Goal: Task Accomplishment & Management: Complete application form

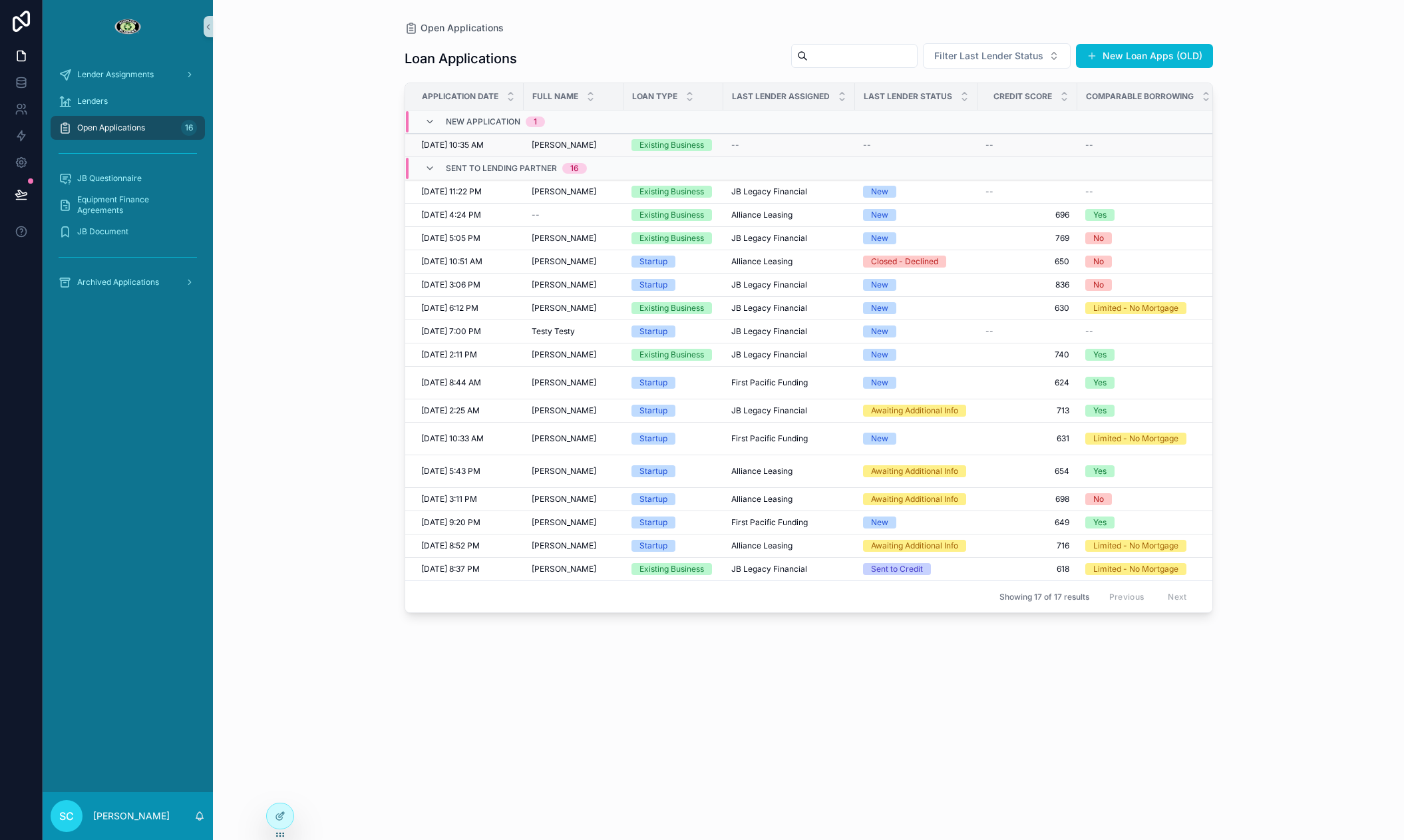
click at [615, 144] on div "[PERSON_NAME] [PERSON_NAME]" at bounding box center [573, 145] width 84 height 11
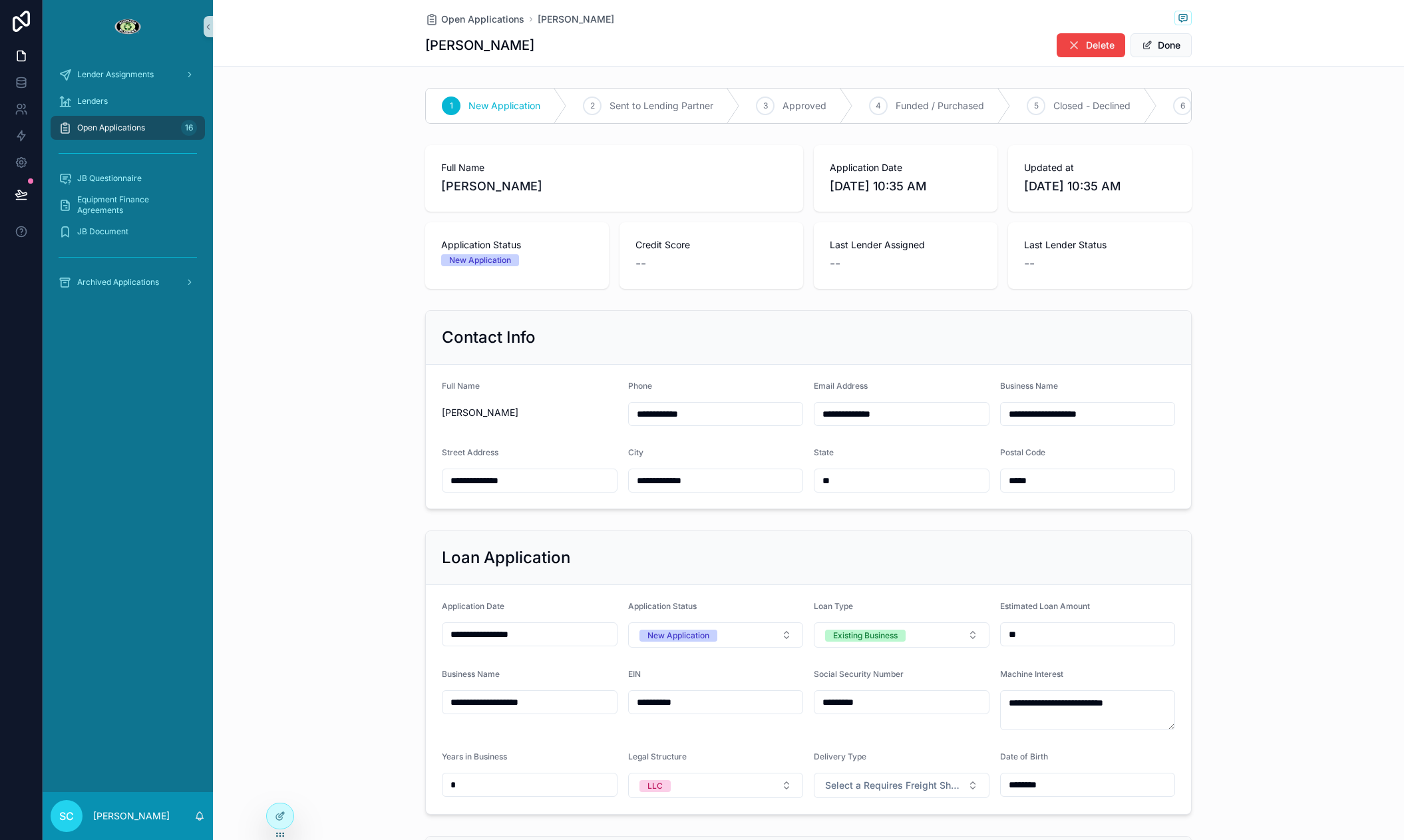
click at [140, 143] on div "scrollable content" at bounding box center [128, 153] width 155 height 21
click at [140, 136] on div "Open Applications 16" at bounding box center [128, 128] width 138 height 21
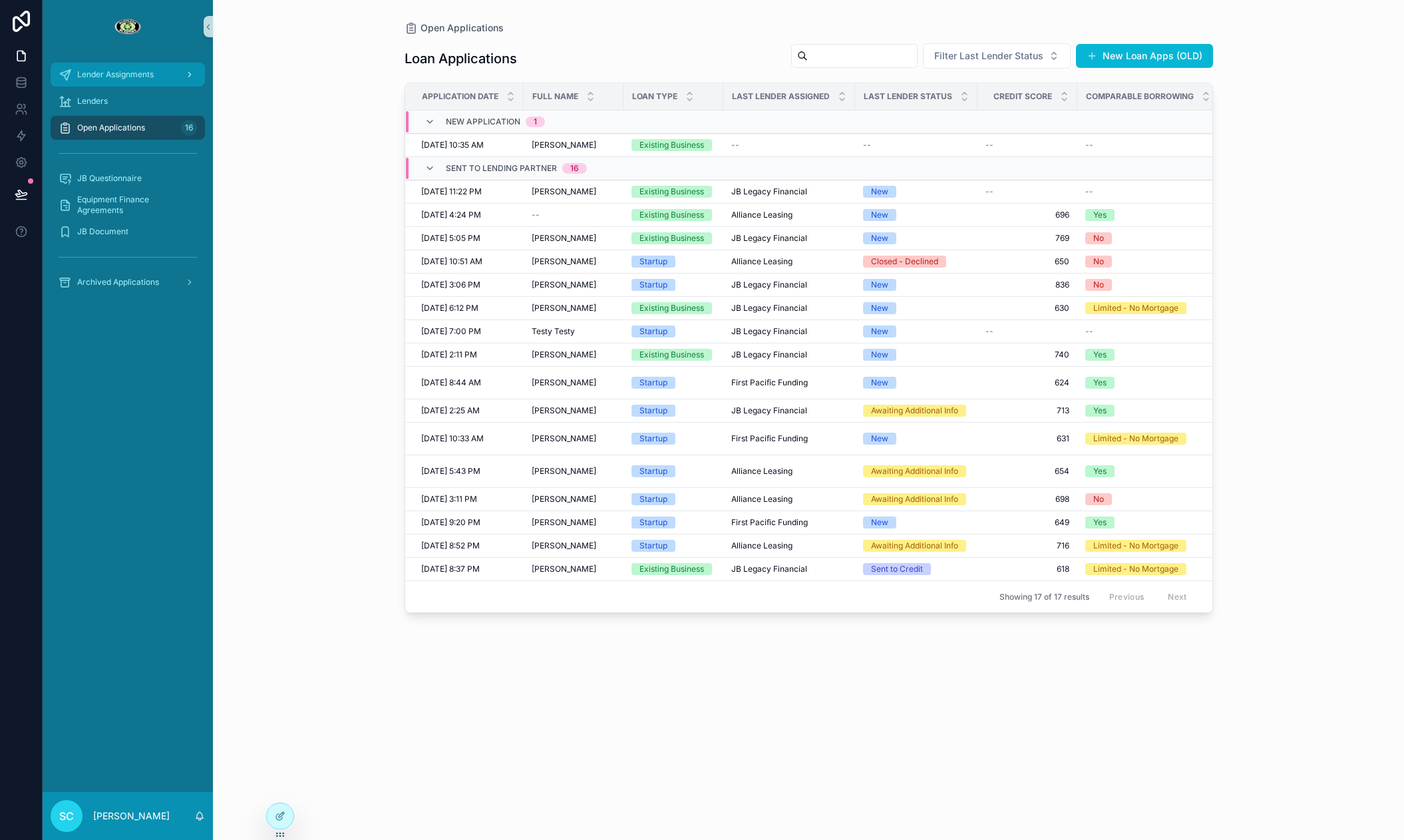
click at [119, 67] on div "Lender Assignments" at bounding box center [128, 74] width 138 height 21
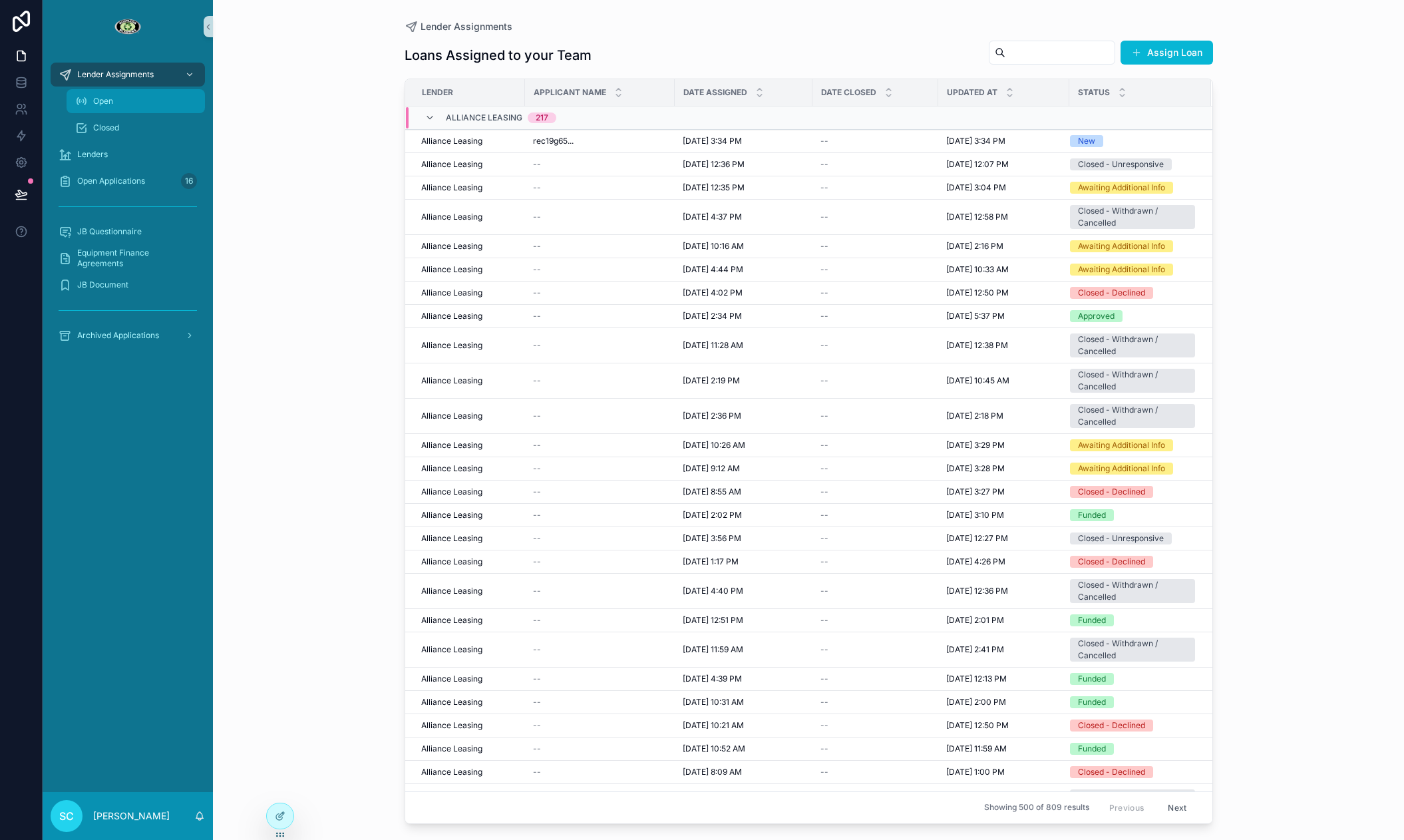
click at [112, 108] on div "Open" at bounding box center [136, 101] width 123 height 21
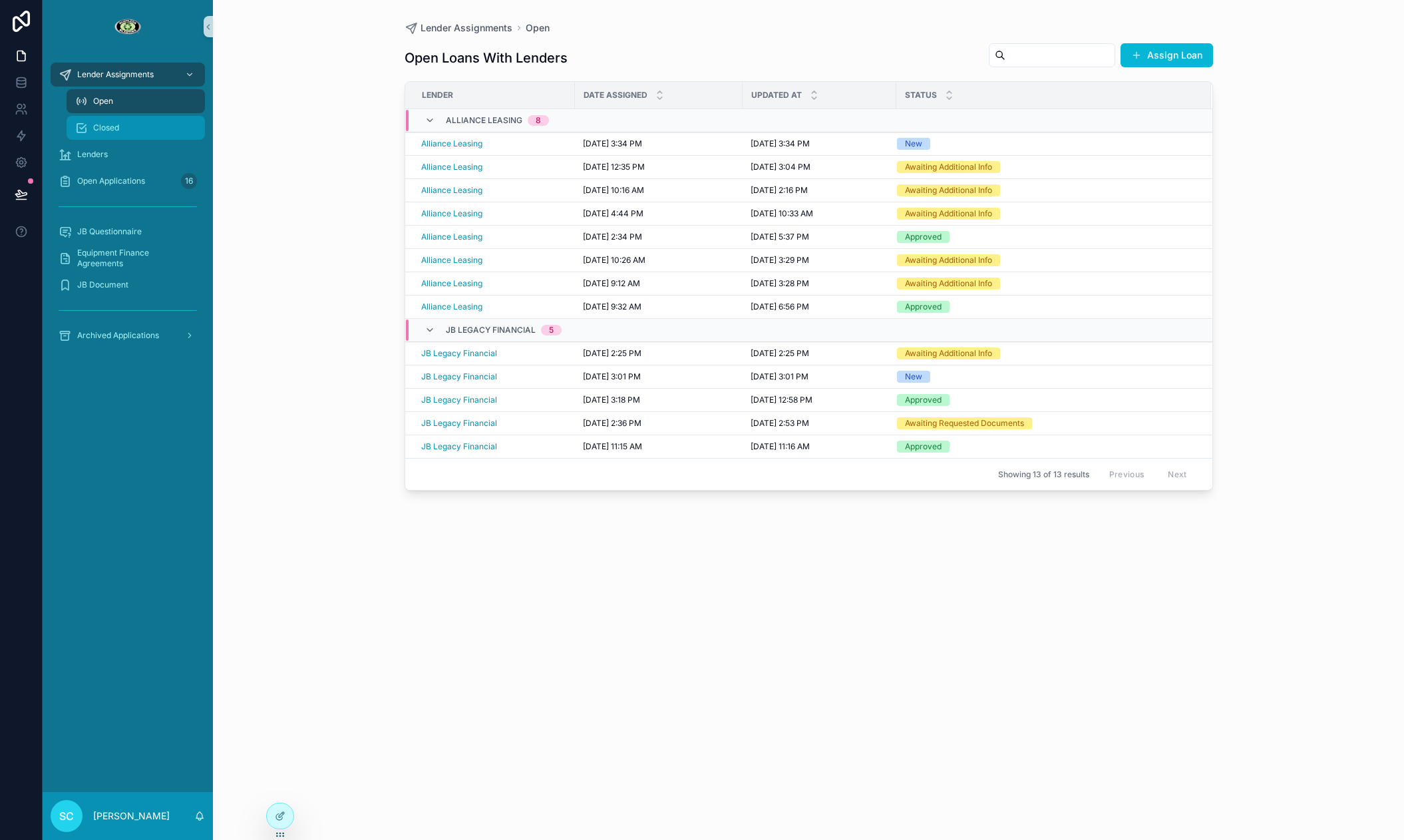
click at [113, 121] on div "Closed" at bounding box center [136, 128] width 123 height 21
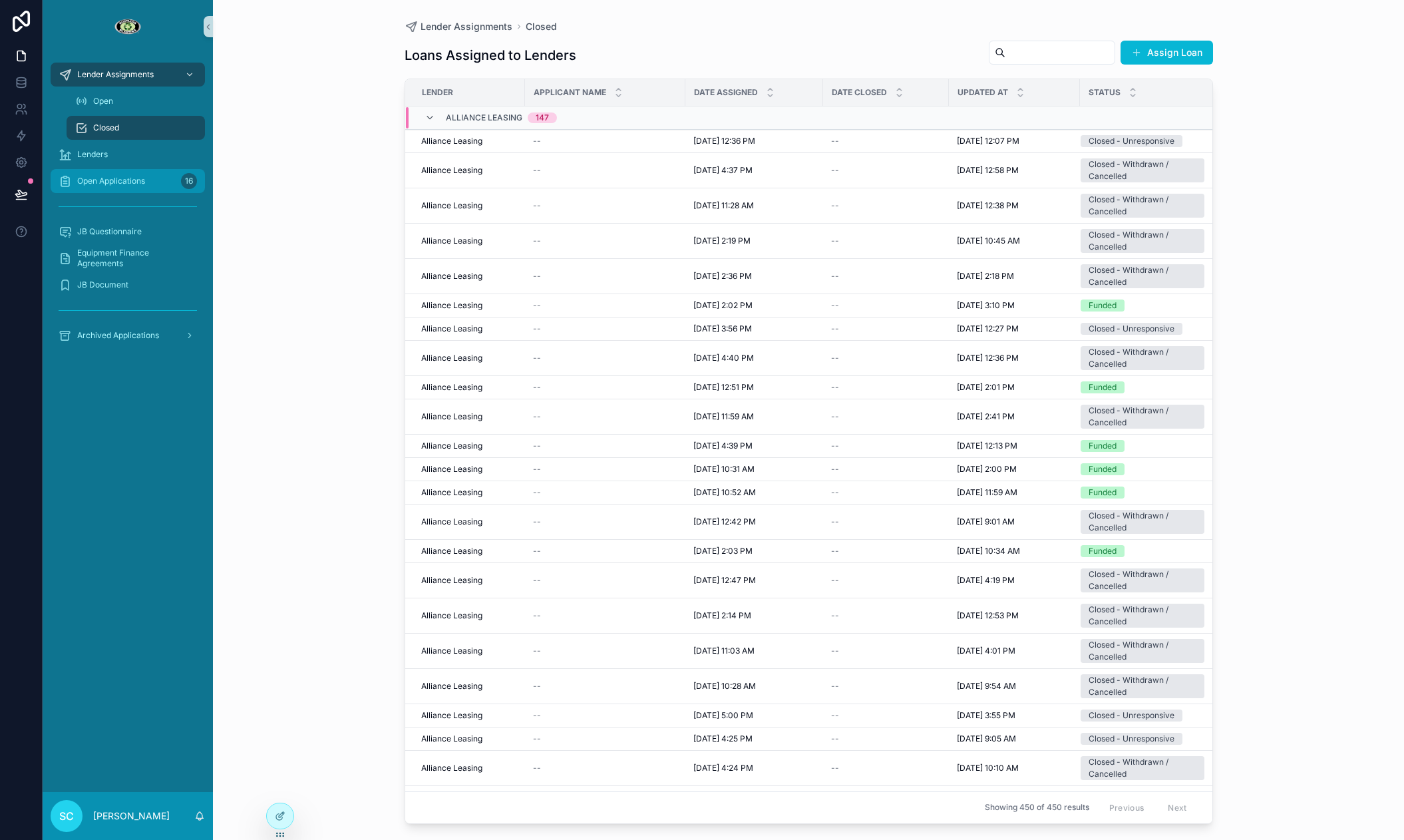
click at [101, 187] on div "Open Applications 16" at bounding box center [128, 181] width 138 height 21
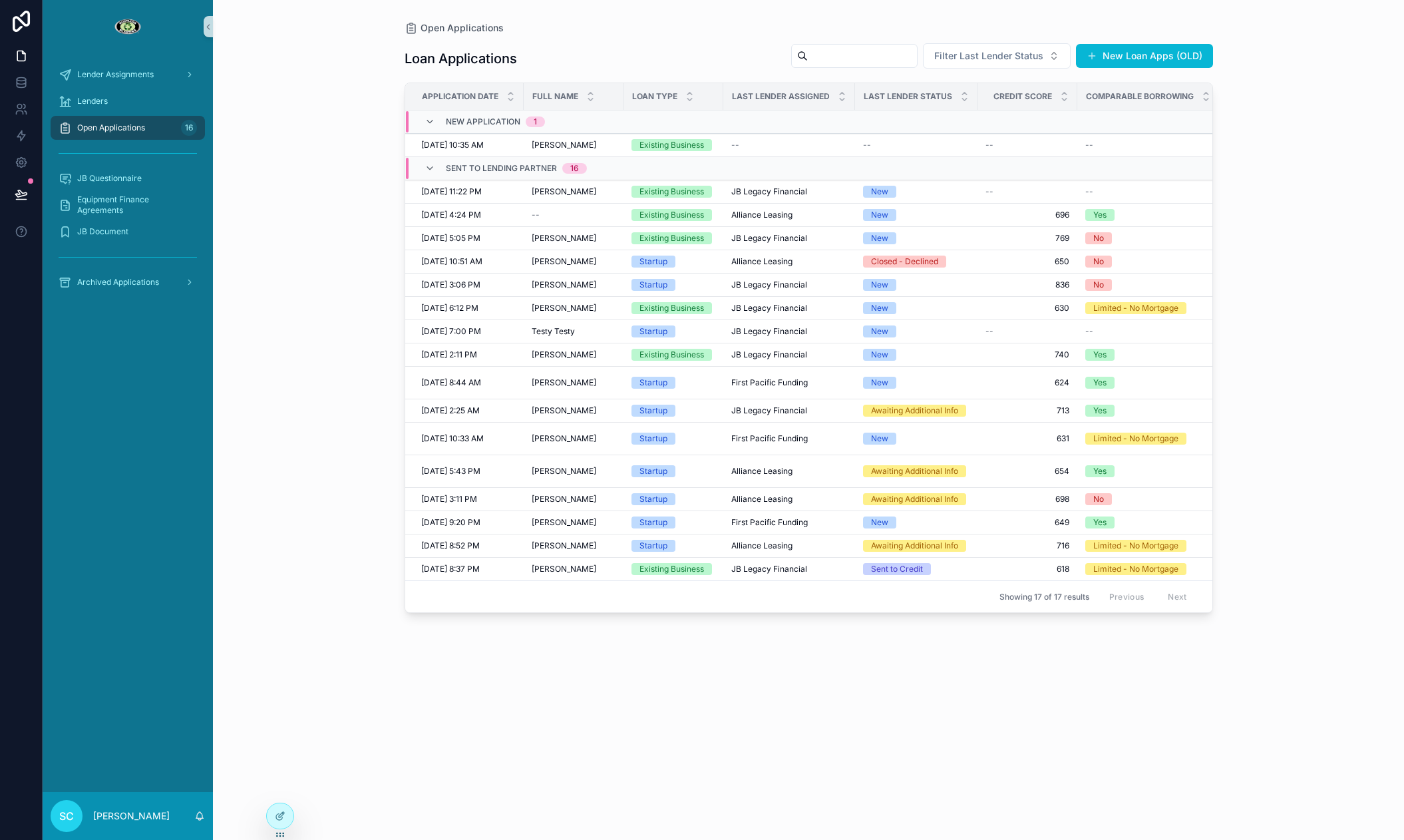
click at [159, 265] on div "scrollable content" at bounding box center [128, 257] width 155 height 21
click at [152, 273] on div "Archived Applications" at bounding box center [128, 282] width 138 height 21
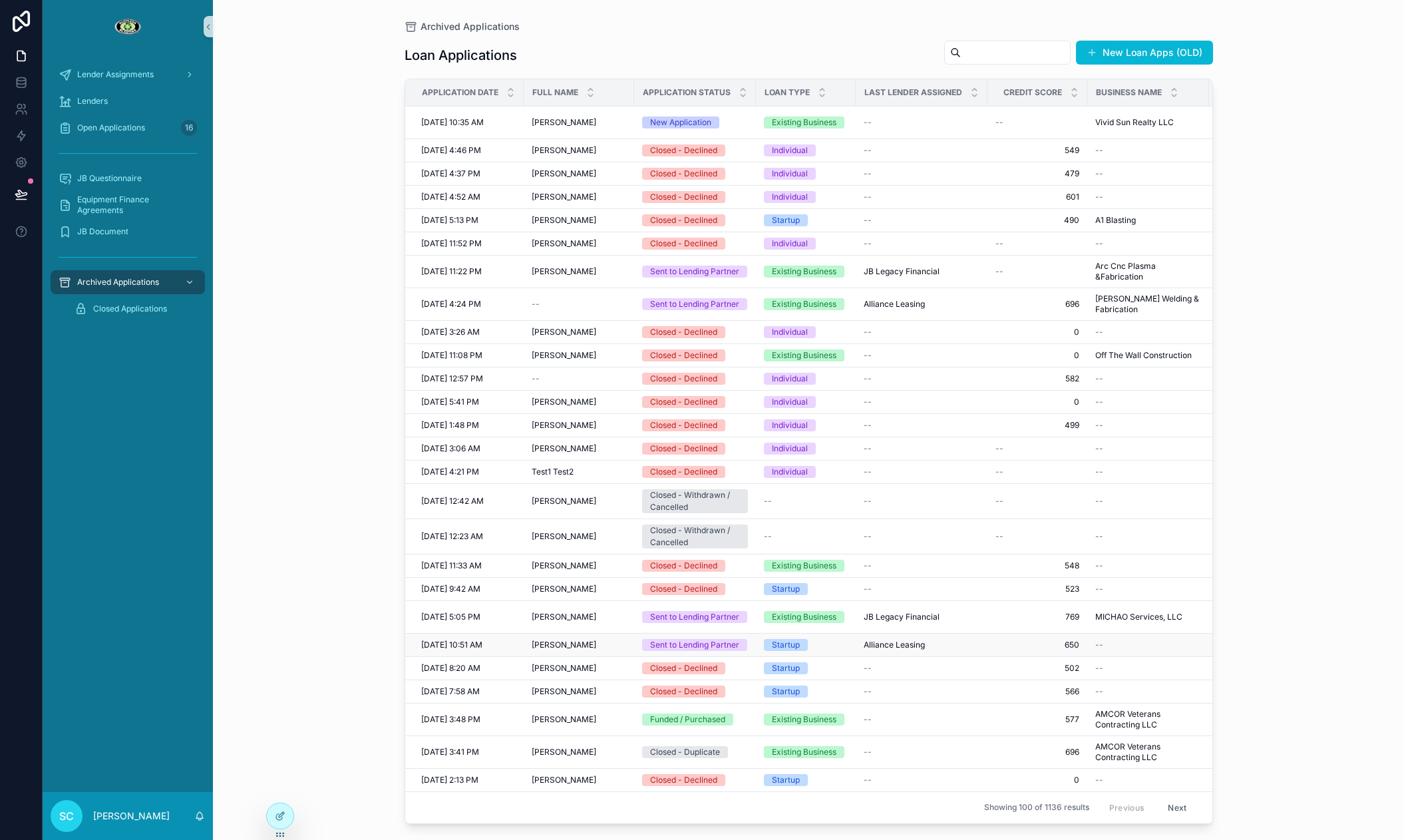
scroll to position [0, 1]
click at [114, 72] on span "Lender Assignments" at bounding box center [116, 74] width 77 height 11
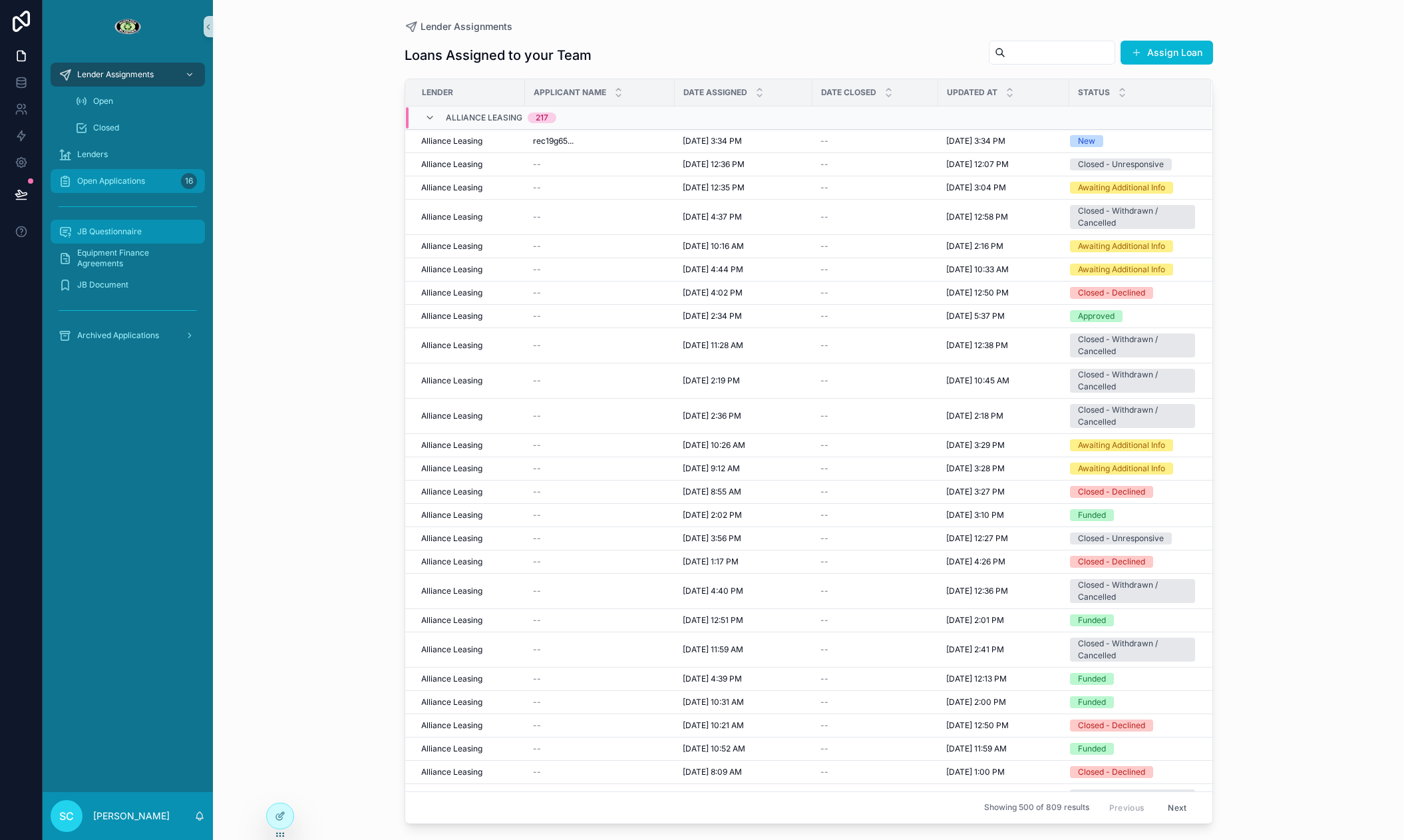
click at [144, 184] on span "Open Applications" at bounding box center [111, 181] width 68 height 11
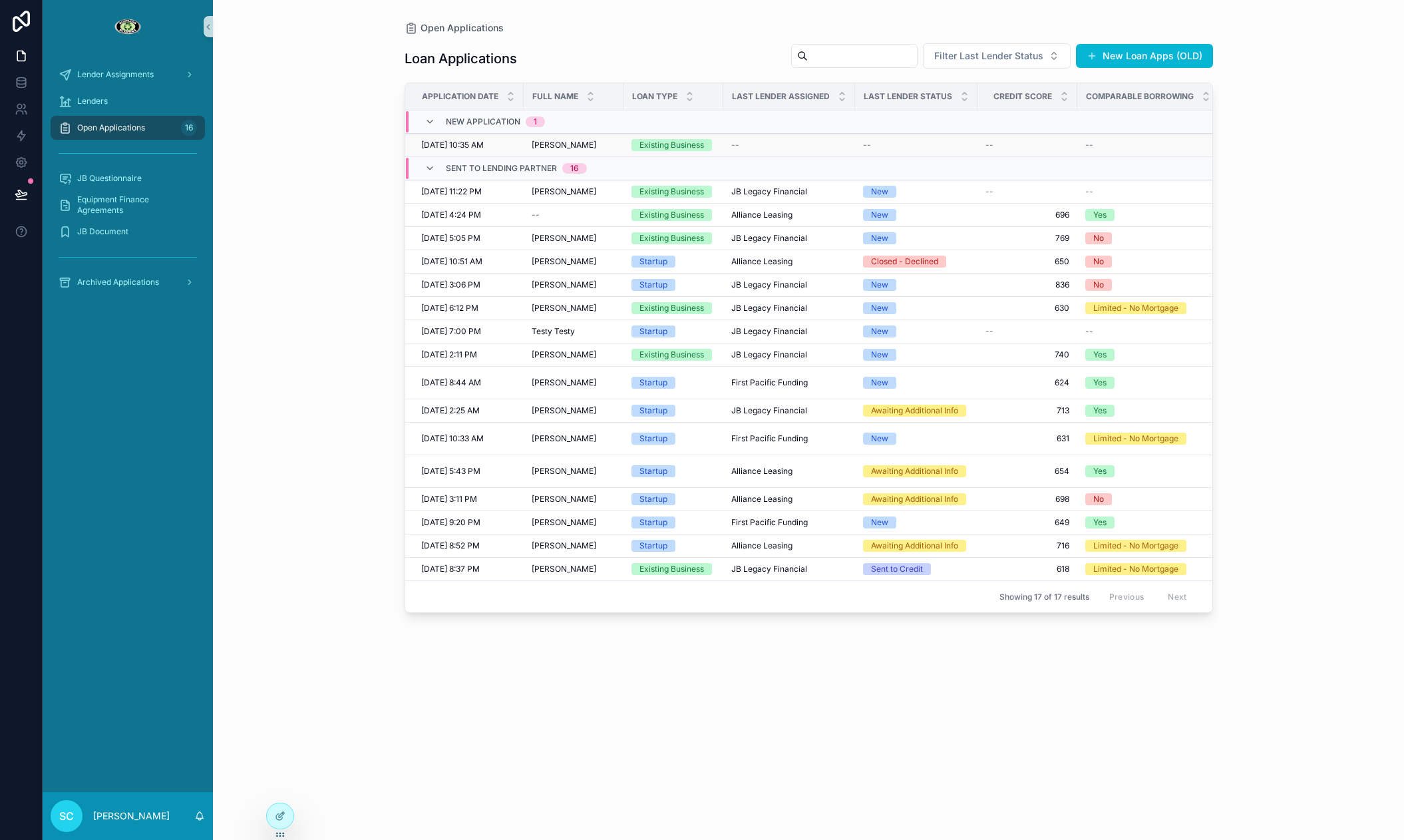
click at [536, 149] on span "[PERSON_NAME]" at bounding box center [563, 145] width 65 height 11
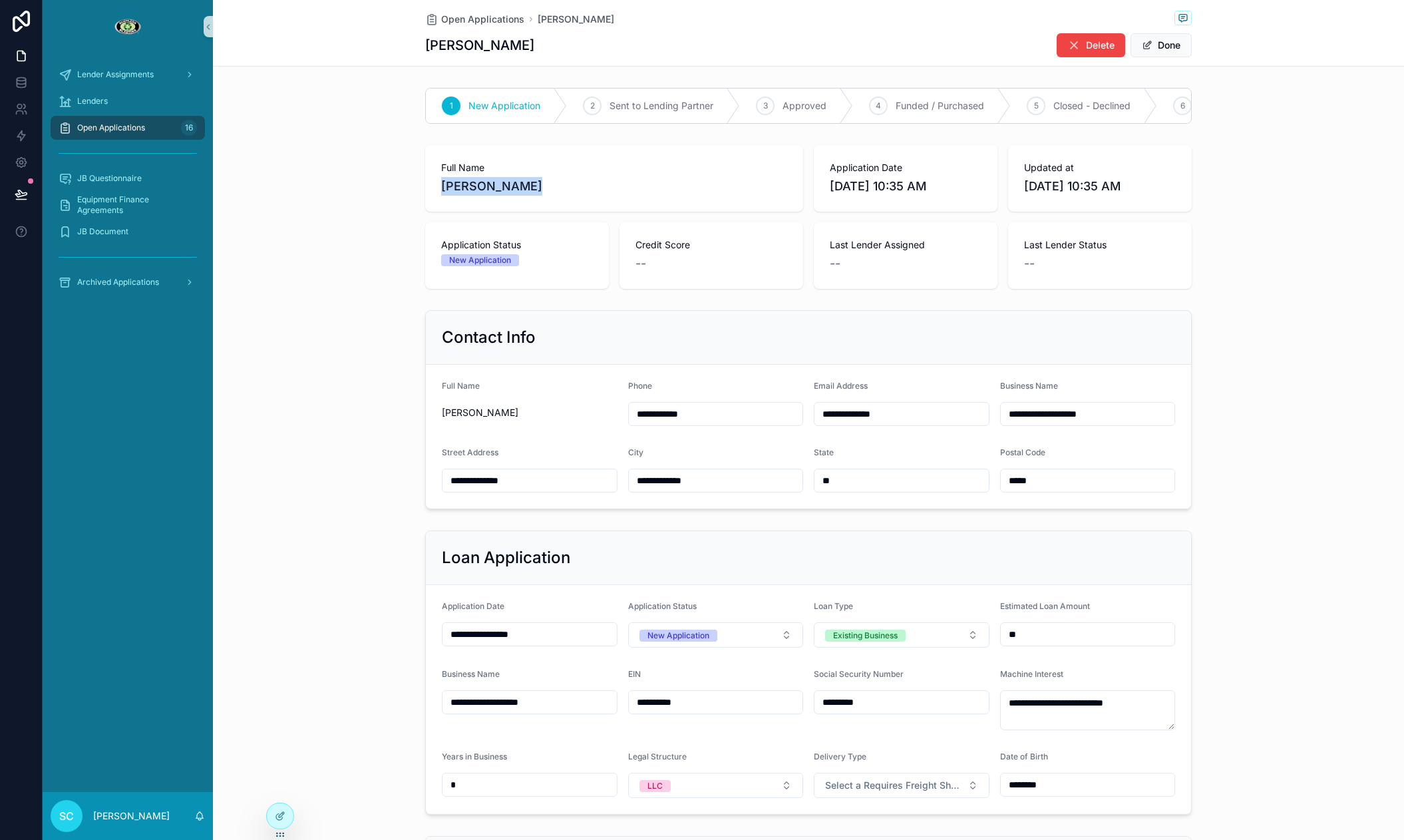
drag, startPoint x: 547, startPoint y: 186, endPoint x: 413, endPoint y: 183, distance: 134.0
click at [413, 183] on div "Full Name [PERSON_NAME] Application Date [DATE] 10:35 AM Updated at [DATE] 10:3…" at bounding box center [808, 217] width 1191 height 155
copy span "[PERSON_NAME]"
click at [530, 478] on input "**********" at bounding box center [530, 480] width 175 height 18
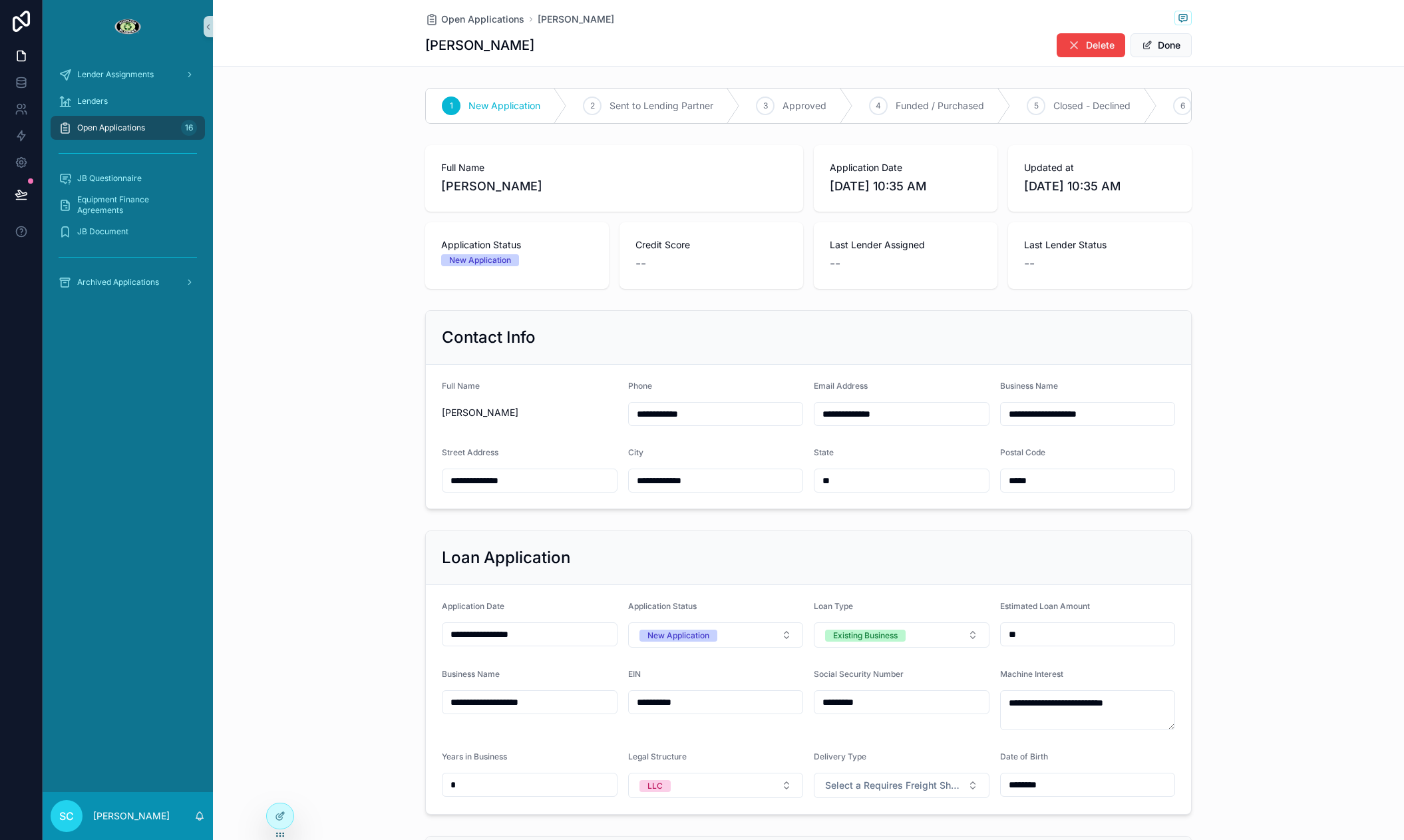
click at [530, 478] on input "**********" at bounding box center [530, 480] width 175 height 18
click at [1008, 482] on input "*****" at bounding box center [1088, 480] width 175 height 18
click at [1009, 482] on input "*****" at bounding box center [1088, 480] width 175 height 18
click at [1010, 482] on input "*****" at bounding box center [1088, 480] width 175 height 18
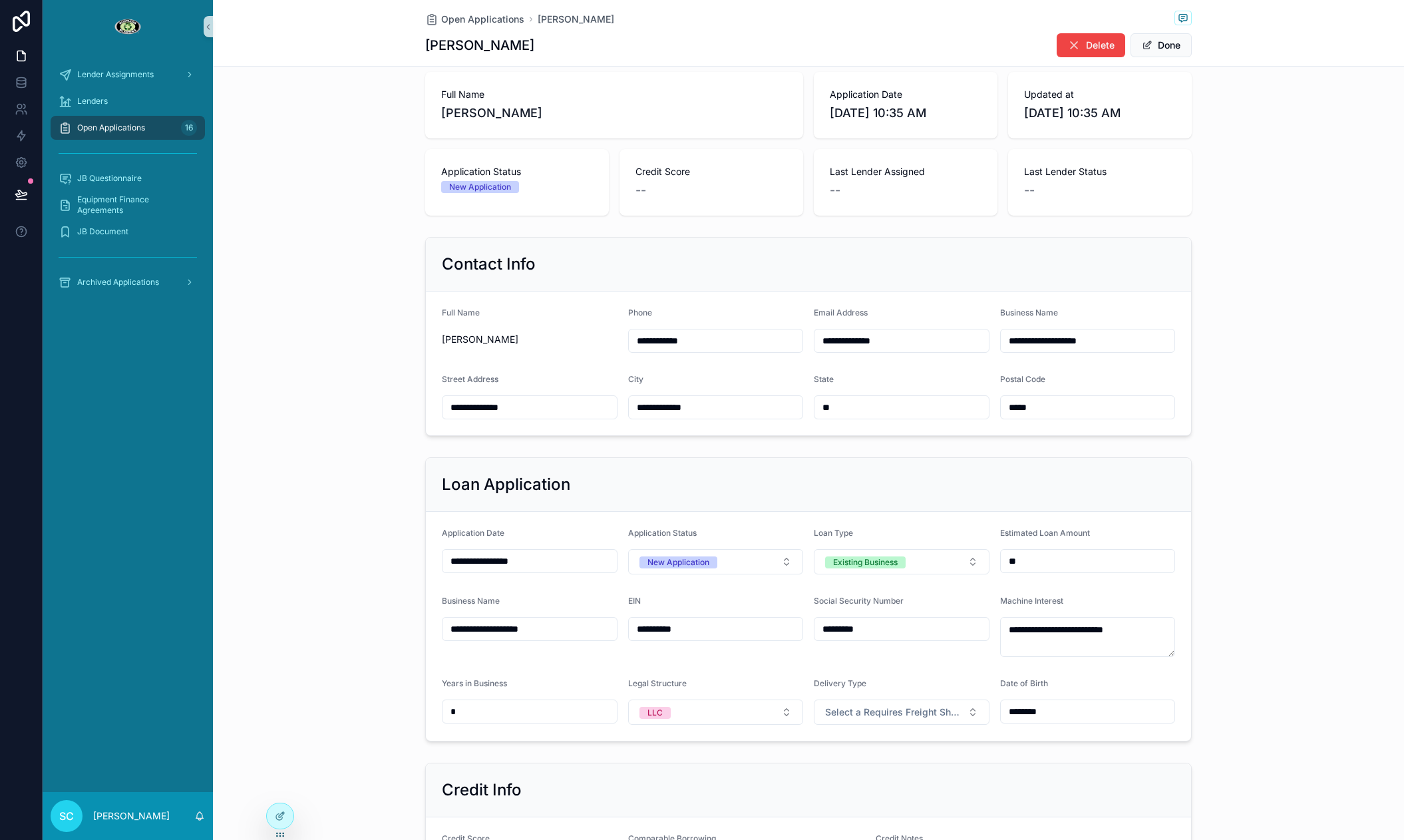
scroll to position [85, 0]
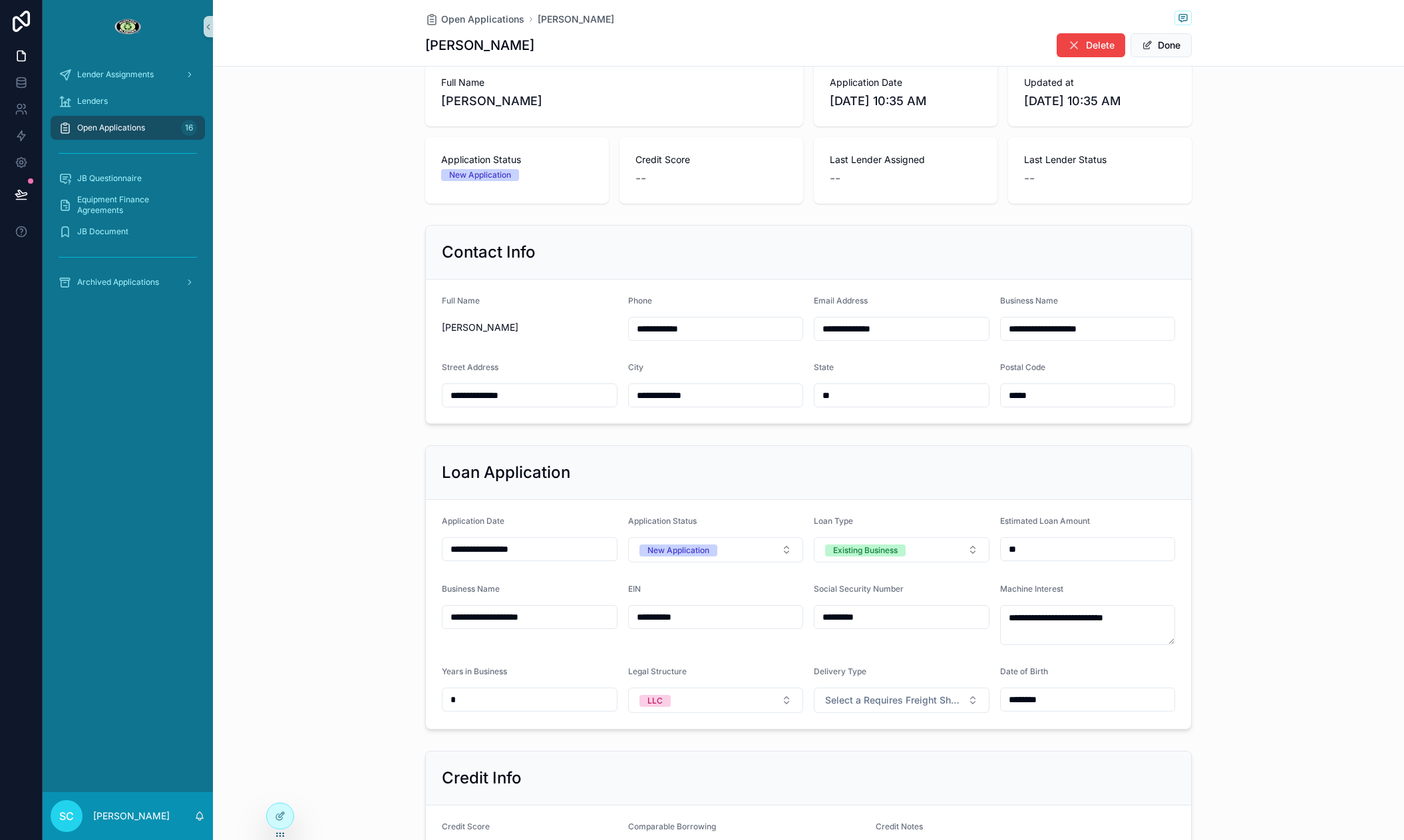
click at [862, 604] on div "Social Security Number *********" at bounding box center [902, 614] width 176 height 61
drag, startPoint x: 862, startPoint y: 604, endPoint x: 863, endPoint y: 610, distance: 6.1
click at [862, 604] on div "Social Security Number *********" at bounding box center [902, 614] width 176 height 61
click at [863, 610] on input "*********" at bounding box center [902, 617] width 175 height 18
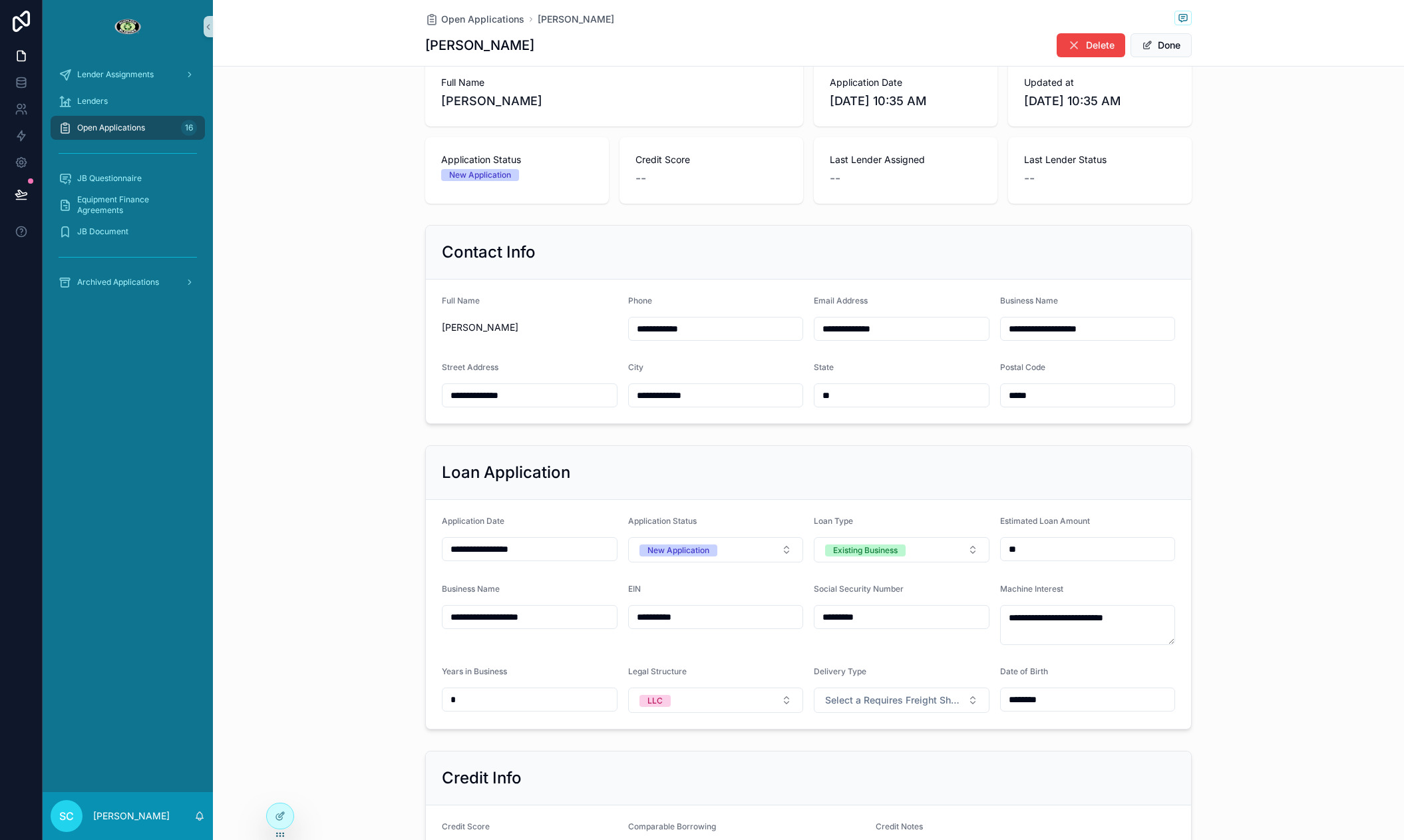
drag, startPoint x: 1381, startPoint y: 186, endPoint x: 1399, endPoint y: 187, distance: 18.0
click at [1381, 186] on div "Full Name [PERSON_NAME] Application Date [DATE] 10:35 AM Updated at [DATE] 10:3…" at bounding box center [808, 132] width 1191 height 155
click at [1033, 700] on input "********" at bounding box center [1088, 700] width 175 height 18
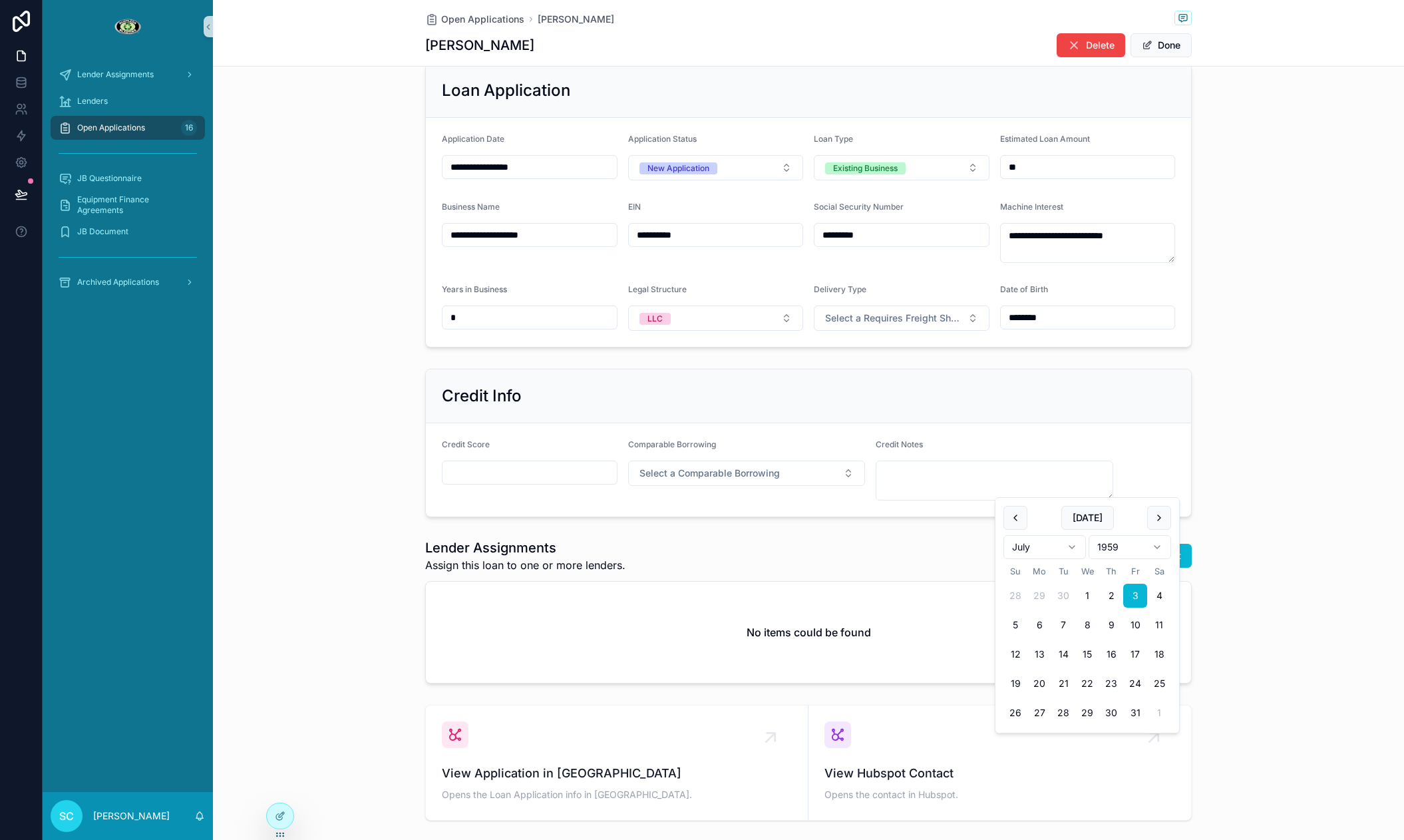
scroll to position [480, 0]
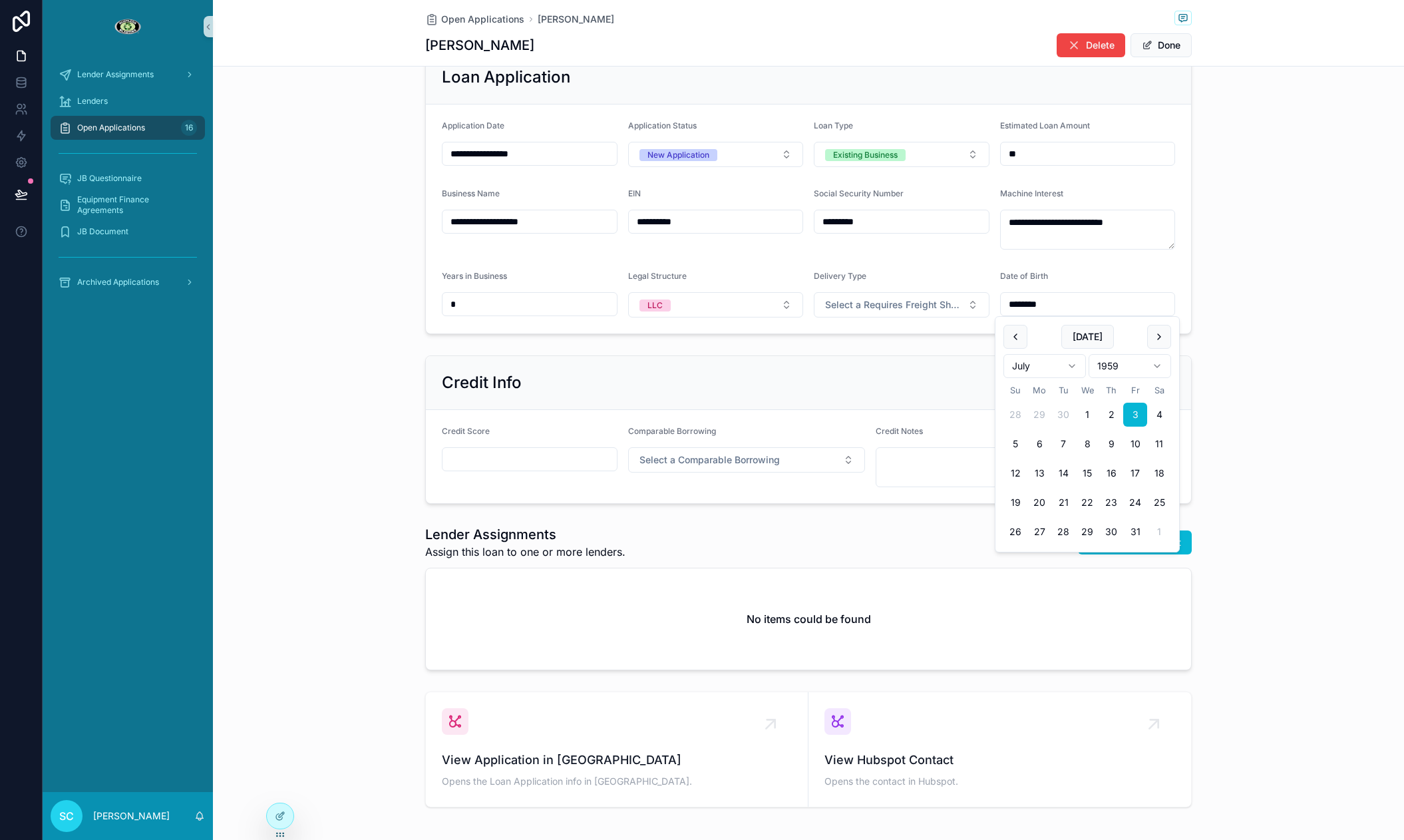
drag, startPoint x: 583, startPoint y: 455, endPoint x: 575, endPoint y: 457, distance: 8.2
click at [583, 455] on input "scrollable content" at bounding box center [530, 459] width 175 height 18
paste input "***"
type input "***"
click at [717, 461] on span "Select a Comparable Borrowing" at bounding box center [709, 460] width 140 height 13
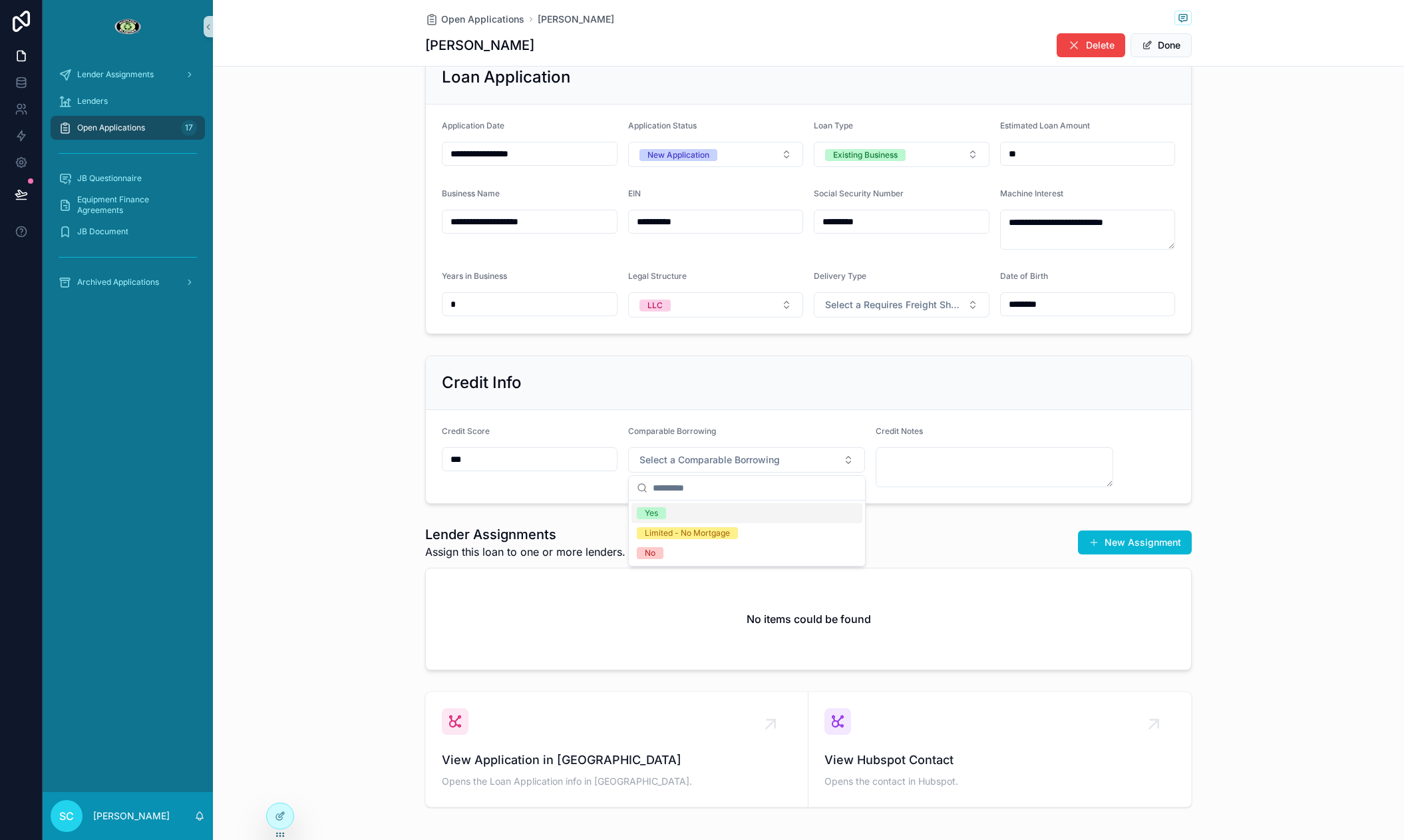
click at [686, 508] on div "Yes" at bounding box center [746, 513] width 231 height 20
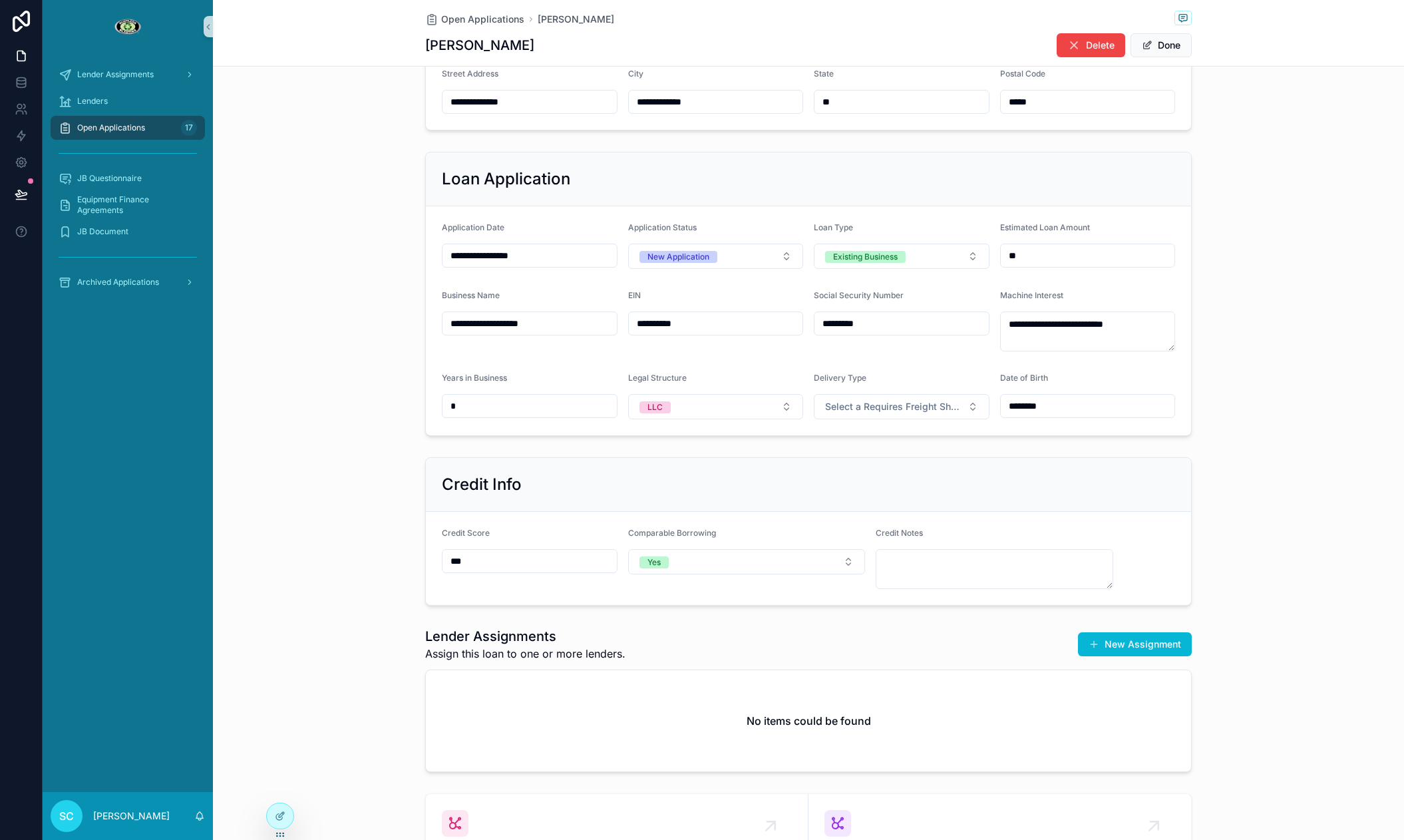
scroll to position [538, 0]
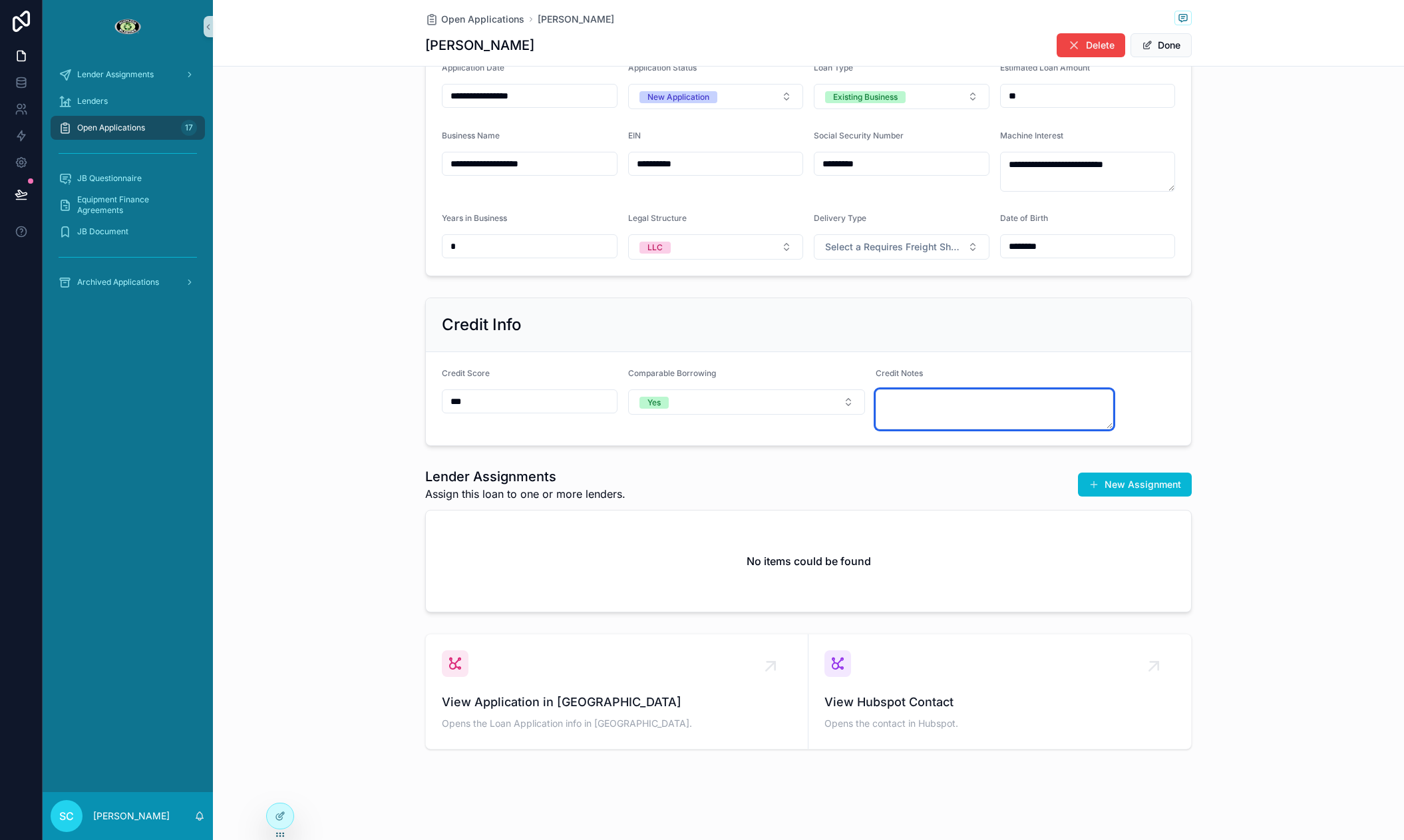
click at [955, 424] on textarea "scrollable content" at bounding box center [994, 409] width 238 height 40
type textarea "*"
click at [1076, 465] on div "Lender Assignments Assign this loan to one or more lenders. New Assignment No i…" at bounding box center [808, 539] width 1191 height 155
click at [1099, 478] on button "New Assignment" at bounding box center [1134, 485] width 114 height 24
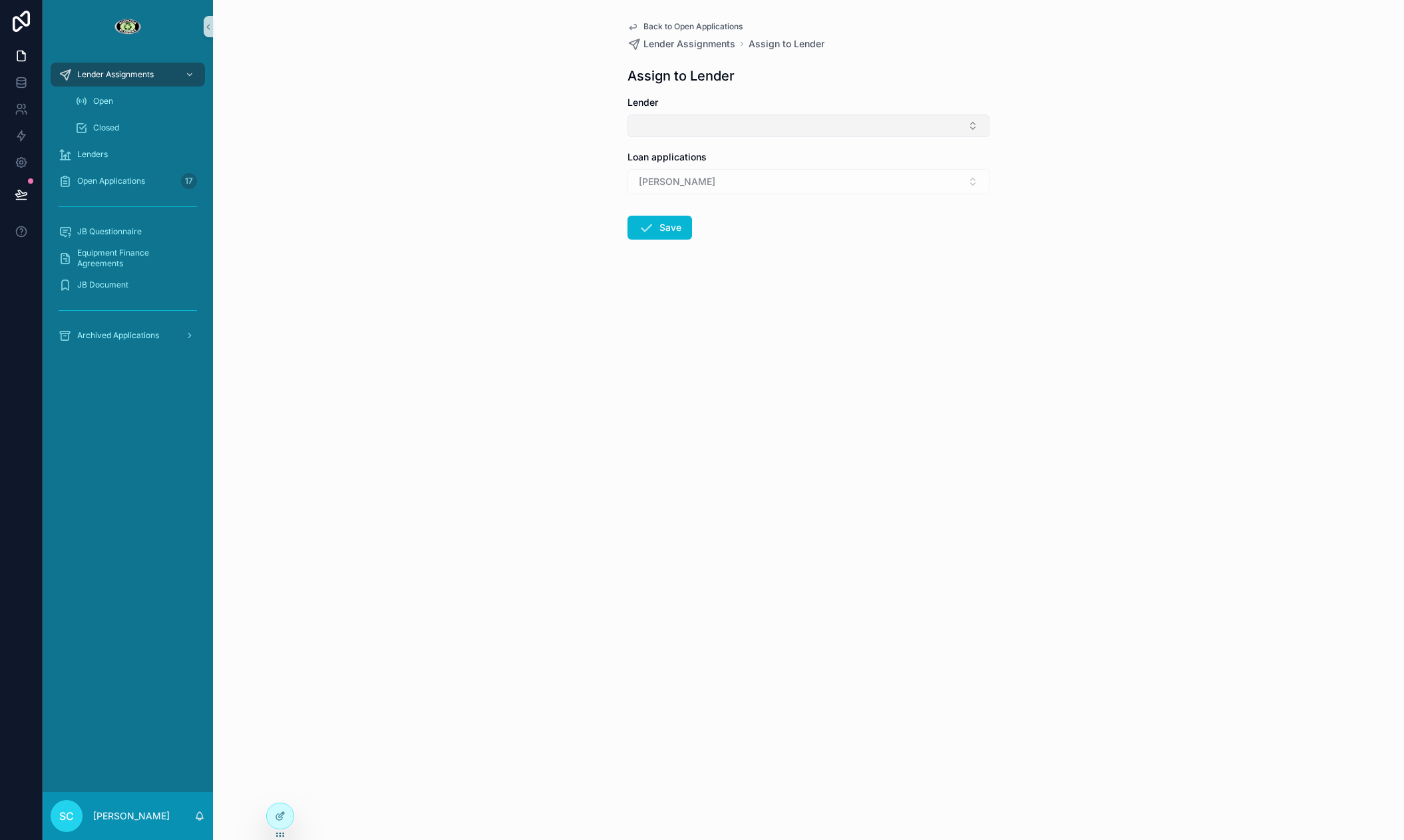
click at [634, 120] on button "Select Button" at bounding box center [808, 126] width 362 height 23
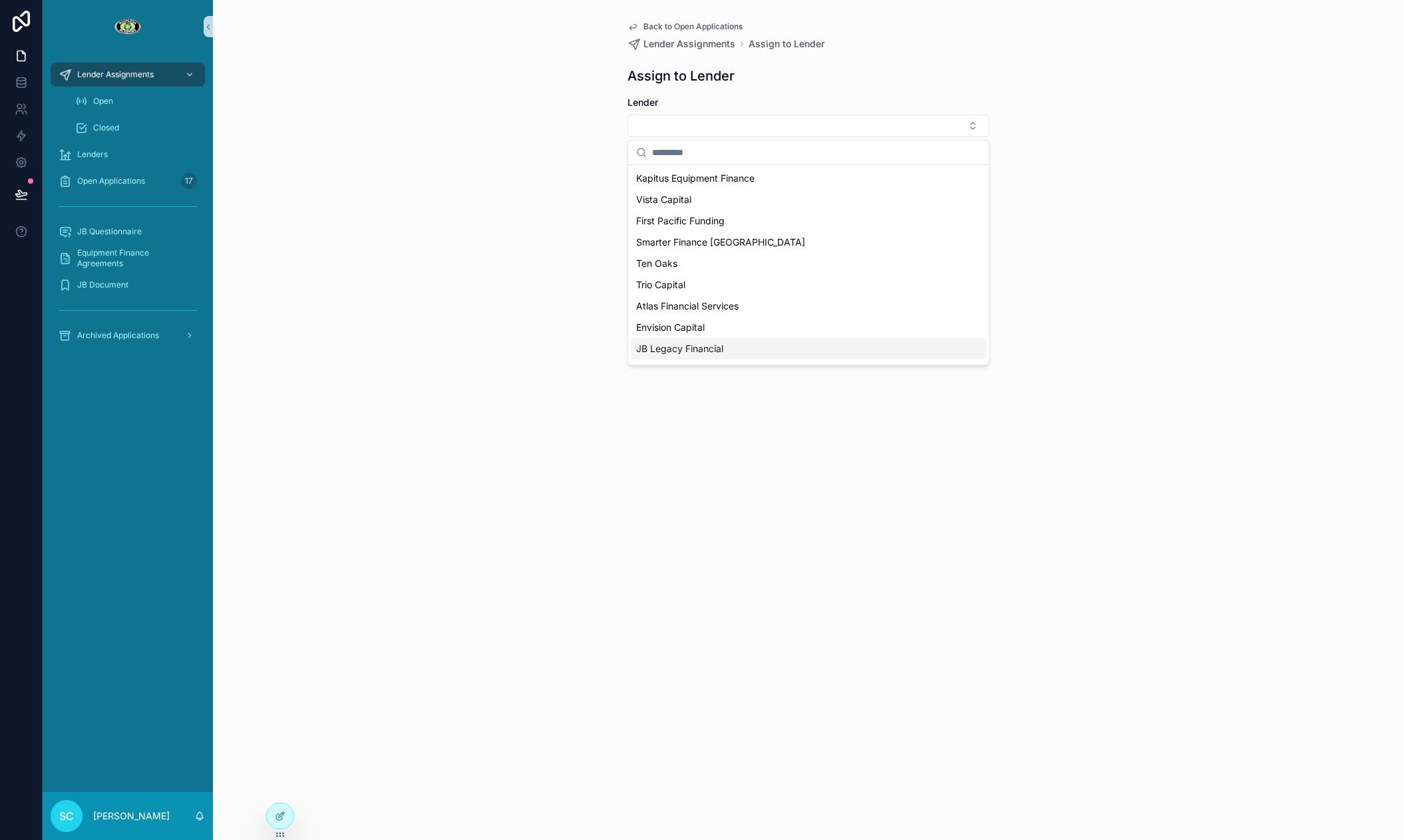
click at [673, 343] on span "JB Legacy Financial" at bounding box center [680, 348] width 87 height 13
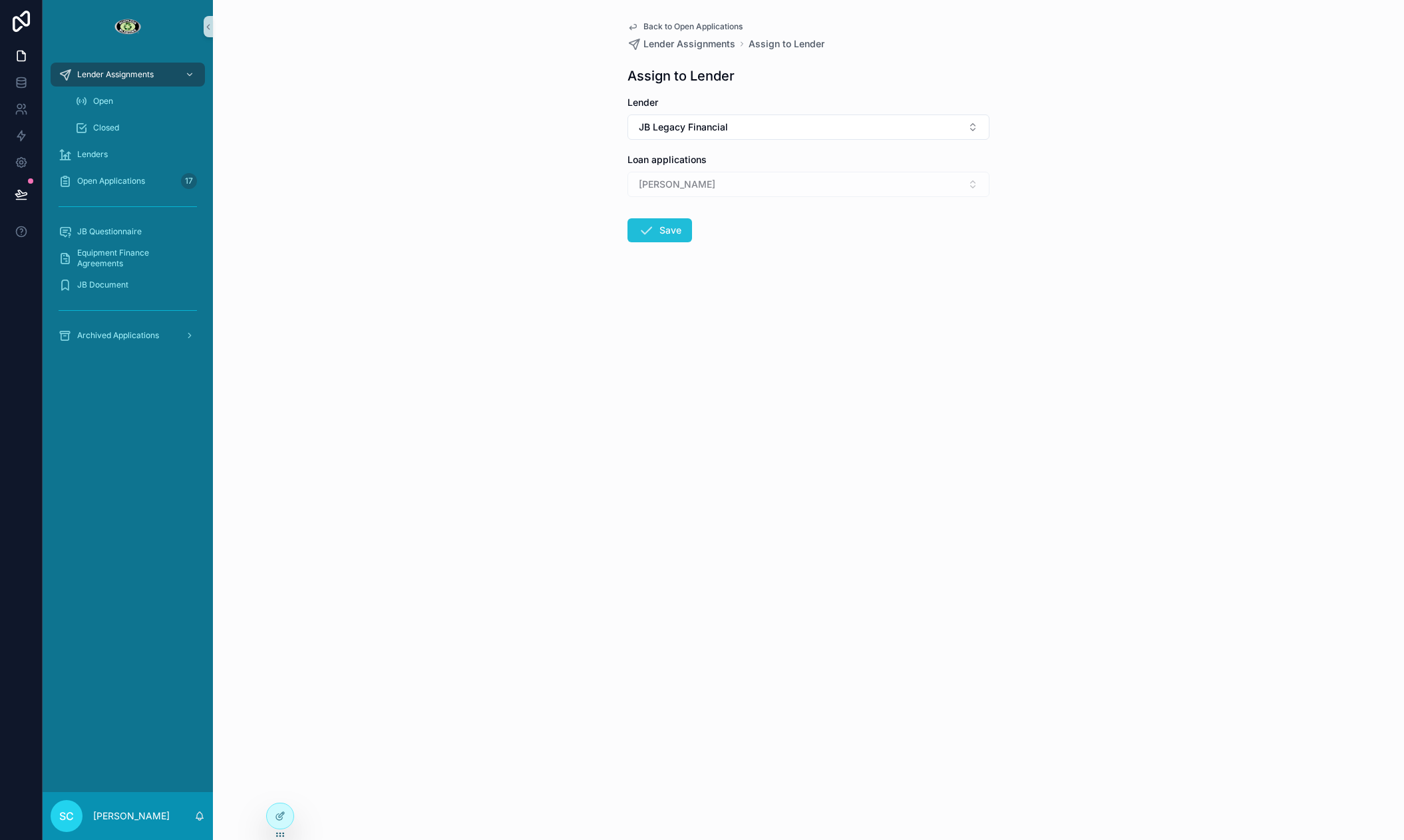
click at [646, 239] on button "Save" at bounding box center [659, 231] width 65 height 24
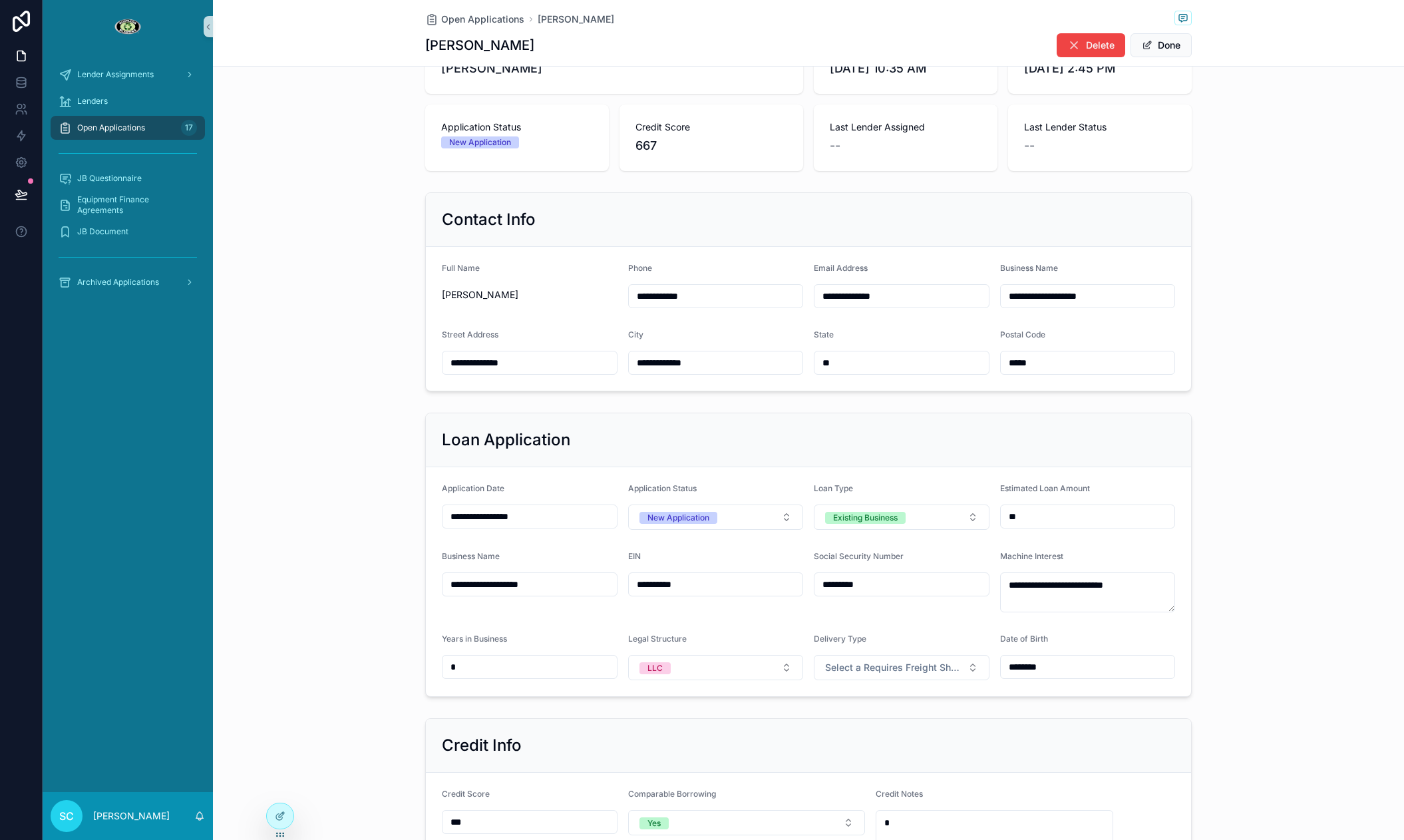
scroll to position [536, 0]
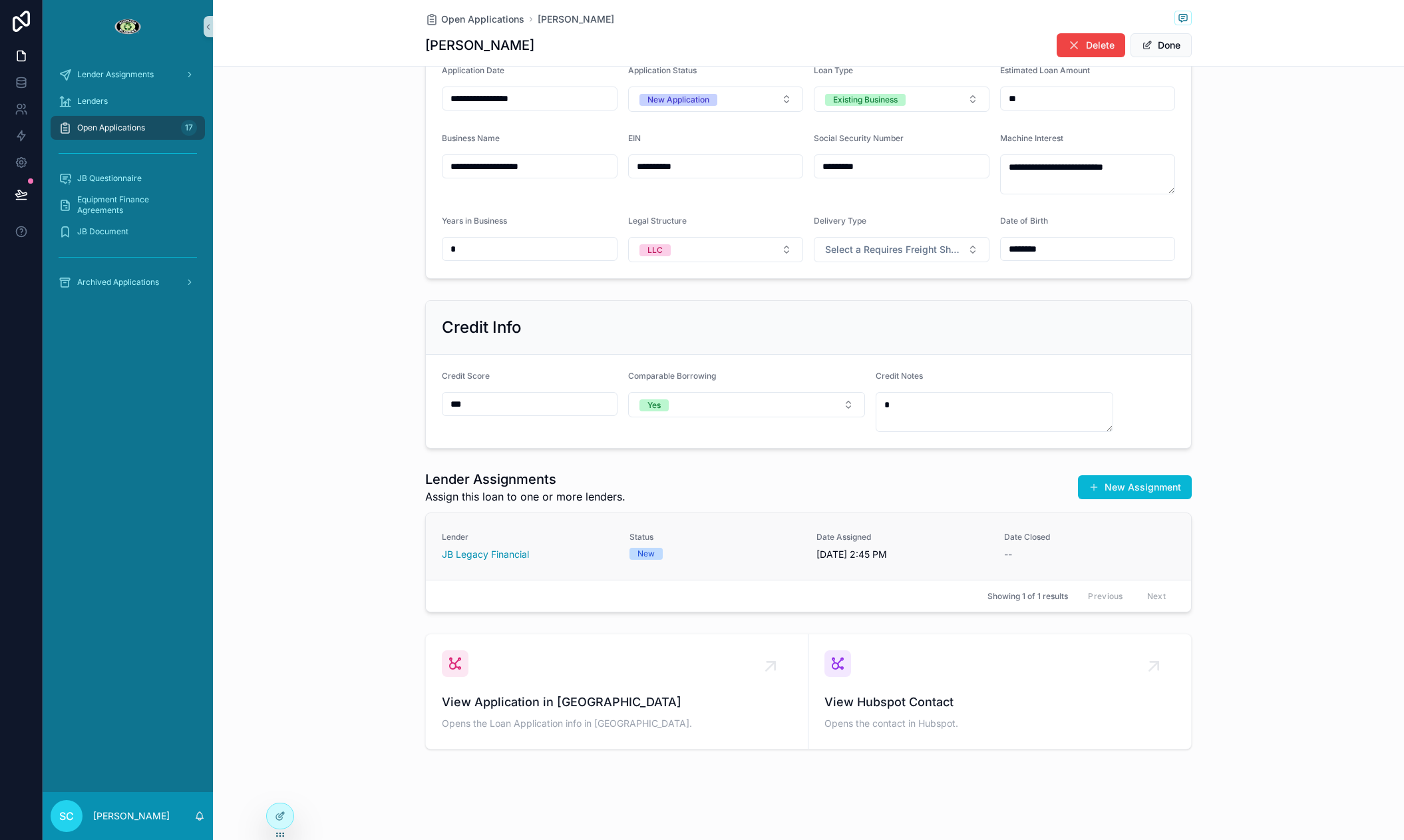
click at [765, 546] on div "Status New" at bounding box center [715, 545] width 172 height 28
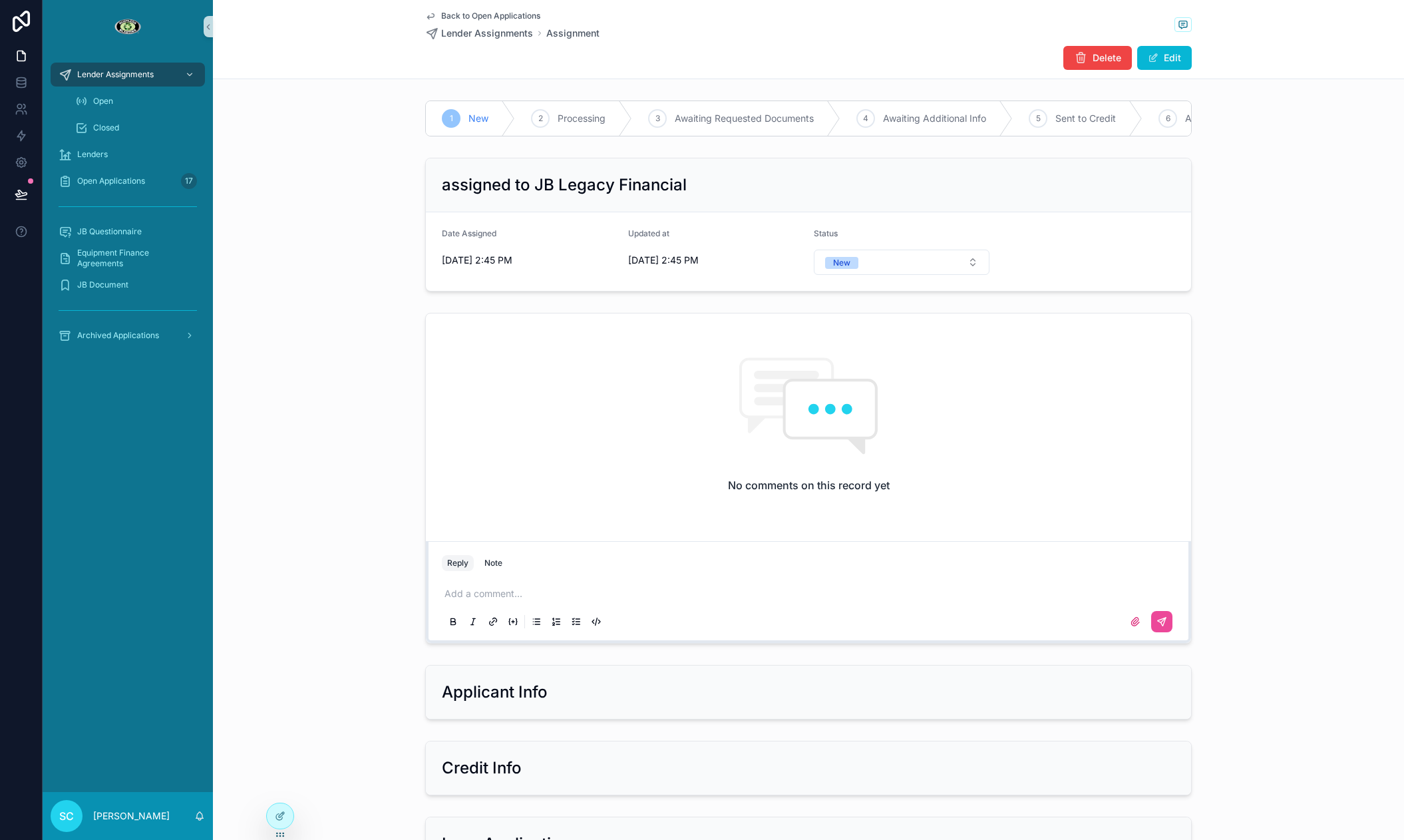
scroll to position [349, 0]
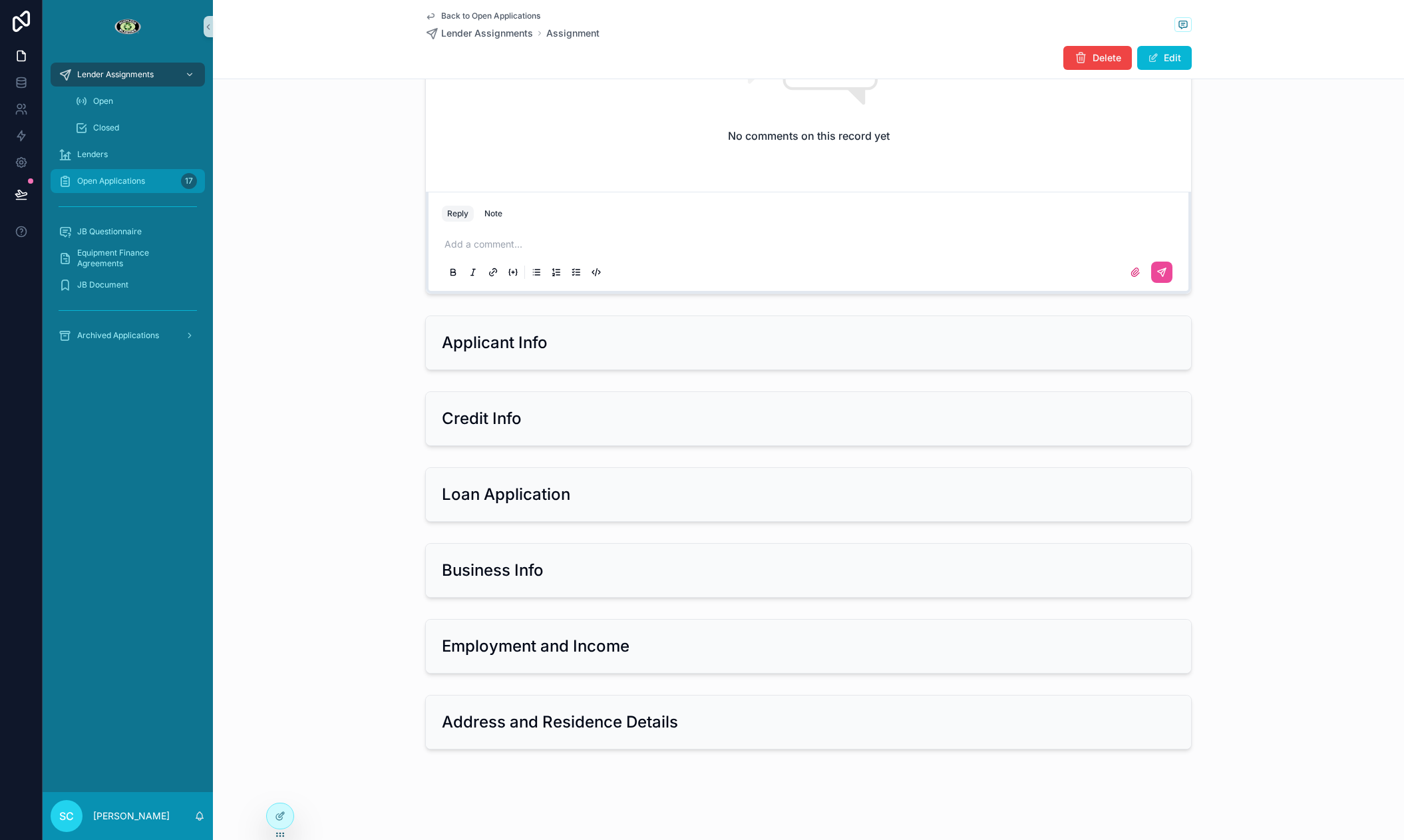
click at [150, 184] on div "Open Applications 17" at bounding box center [128, 181] width 138 height 21
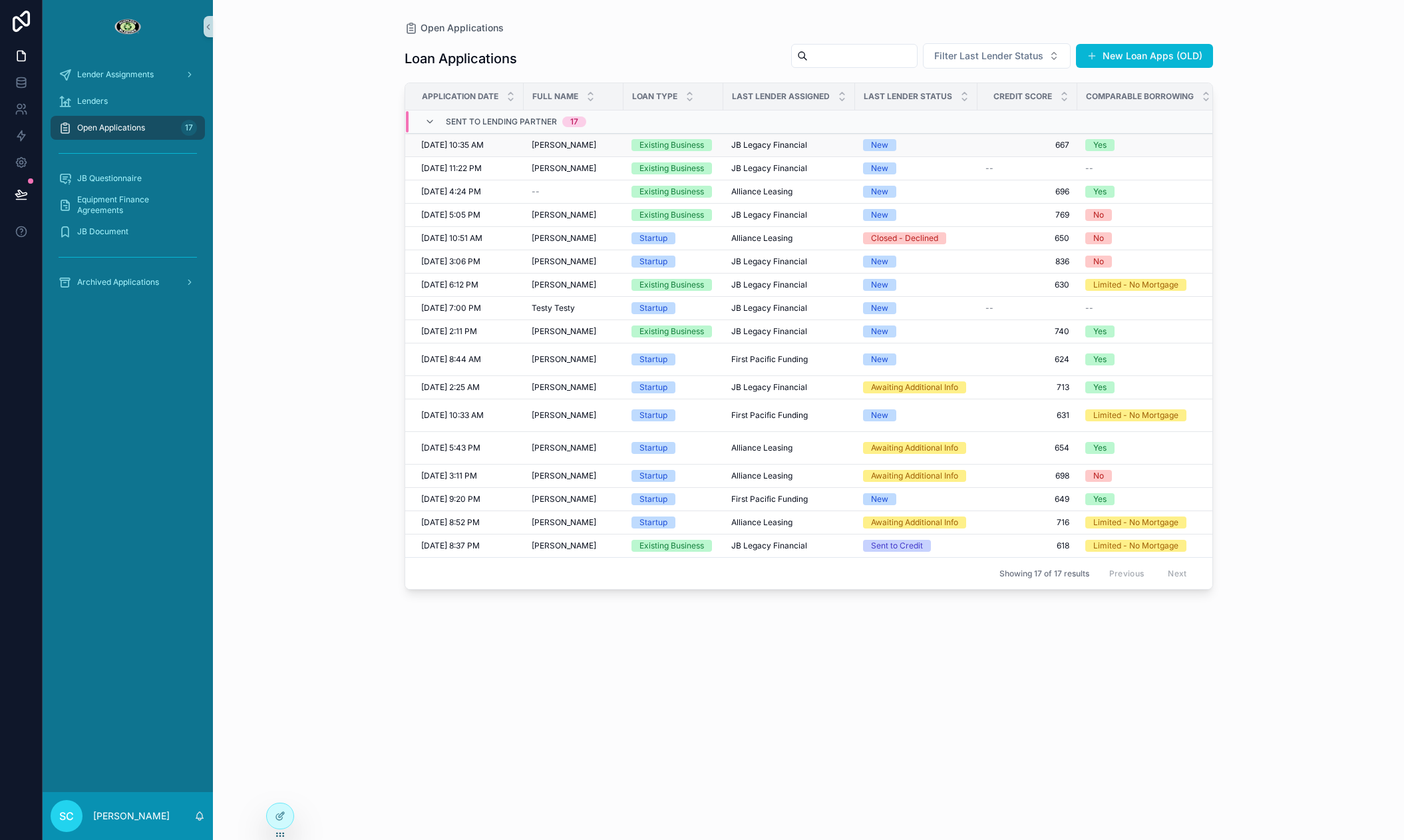
click at [575, 136] on td "[PERSON_NAME] [PERSON_NAME]" at bounding box center [573, 145] width 100 height 23
click at [570, 148] on span "[PERSON_NAME]" at bounding box center [563, 145] width 65 height 11
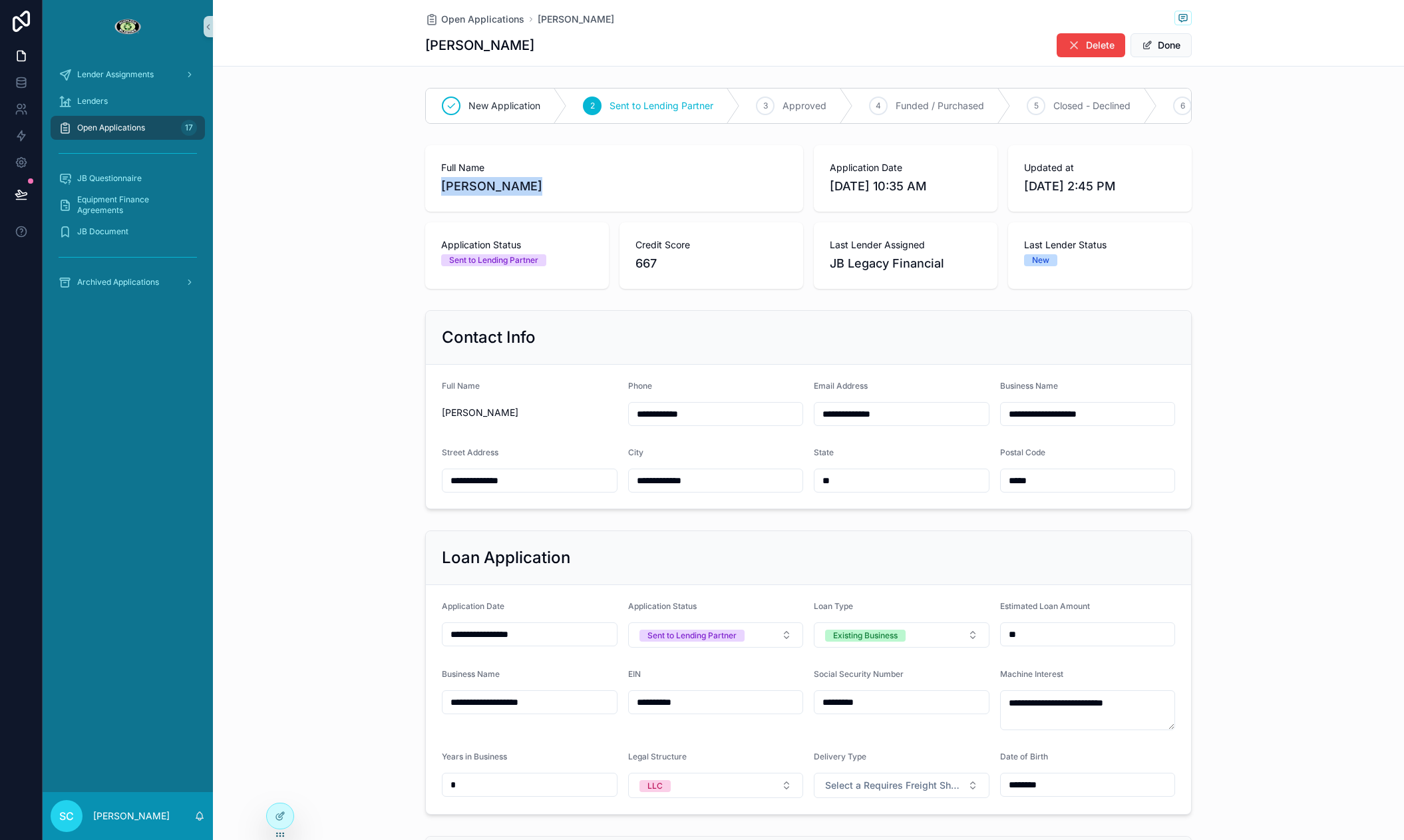
drag, startPoint x: 533, startPoint y: 192, endPoint x: 423, endPoint y: 185, distance: 110.2
click at [420, 185] on div "Full Name [PERSON_NAME] Application Date [DATE] 10:35 AM Updated at [DATE] 2:45…" at bounding box center [808, 217] width 1191 height 155
drag, startPoint x: 484, startPoint y: 184, endPoint x: 502, endPoint y: 192, distance: 19.7
click at [483, 184] on span "[PERSON_NAME]" at bounding box center [614, 186] width 346 height 18
drag, startPoint x: 532, startPoint y: 188, endPoint x: 446, endPoint y: 190, distance: 86.0
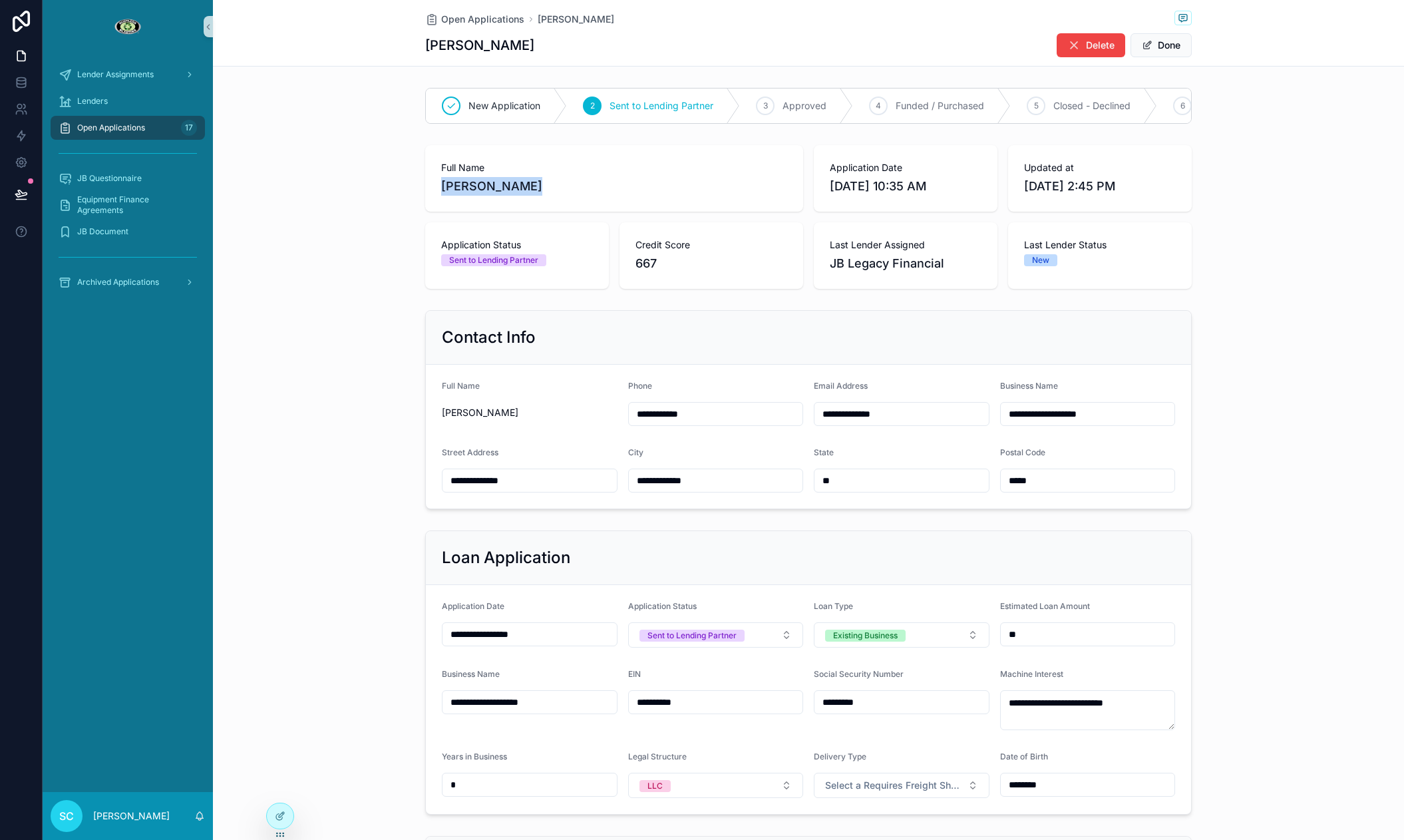
click at [444, 190] on span "[PERSON_NAME]" at bounding box center [614, 186] width 346 height 18
copy span "[PERSON_NAME]"
click at [507, 9] on div "Open Applications [PERSON_NAME] [PERSON_NAME] Delete Done" at bounding box center [808, 33] width 766 height 66
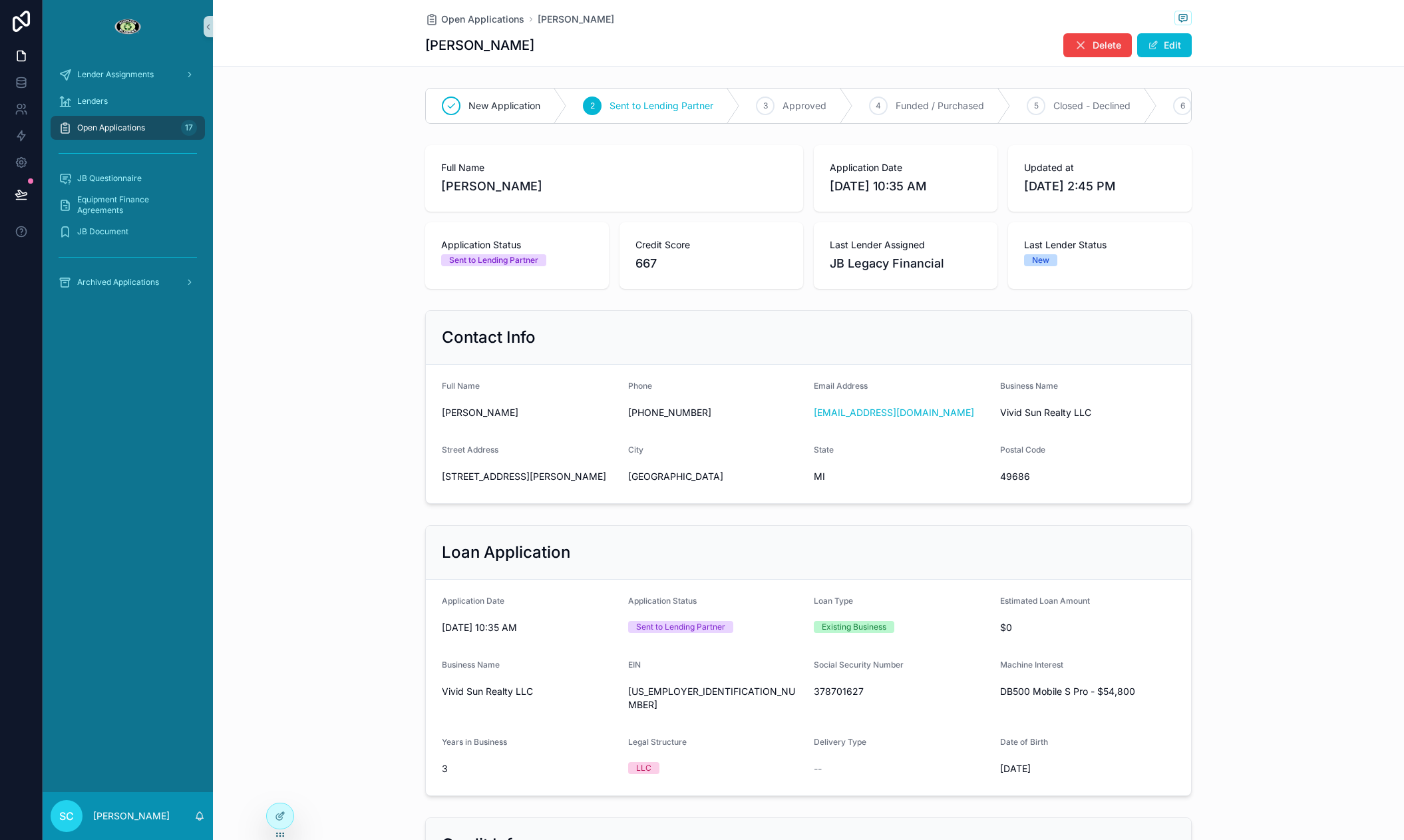
click at [463, 28] on div "Open Applications [PERSON_NAME] [PERSON_NAME] Edit" at bounding box center [808, 33] width 766 height 66
click at [462, 21] on span "Open Applications" at bounding box center [482, 19] width 83 height 13
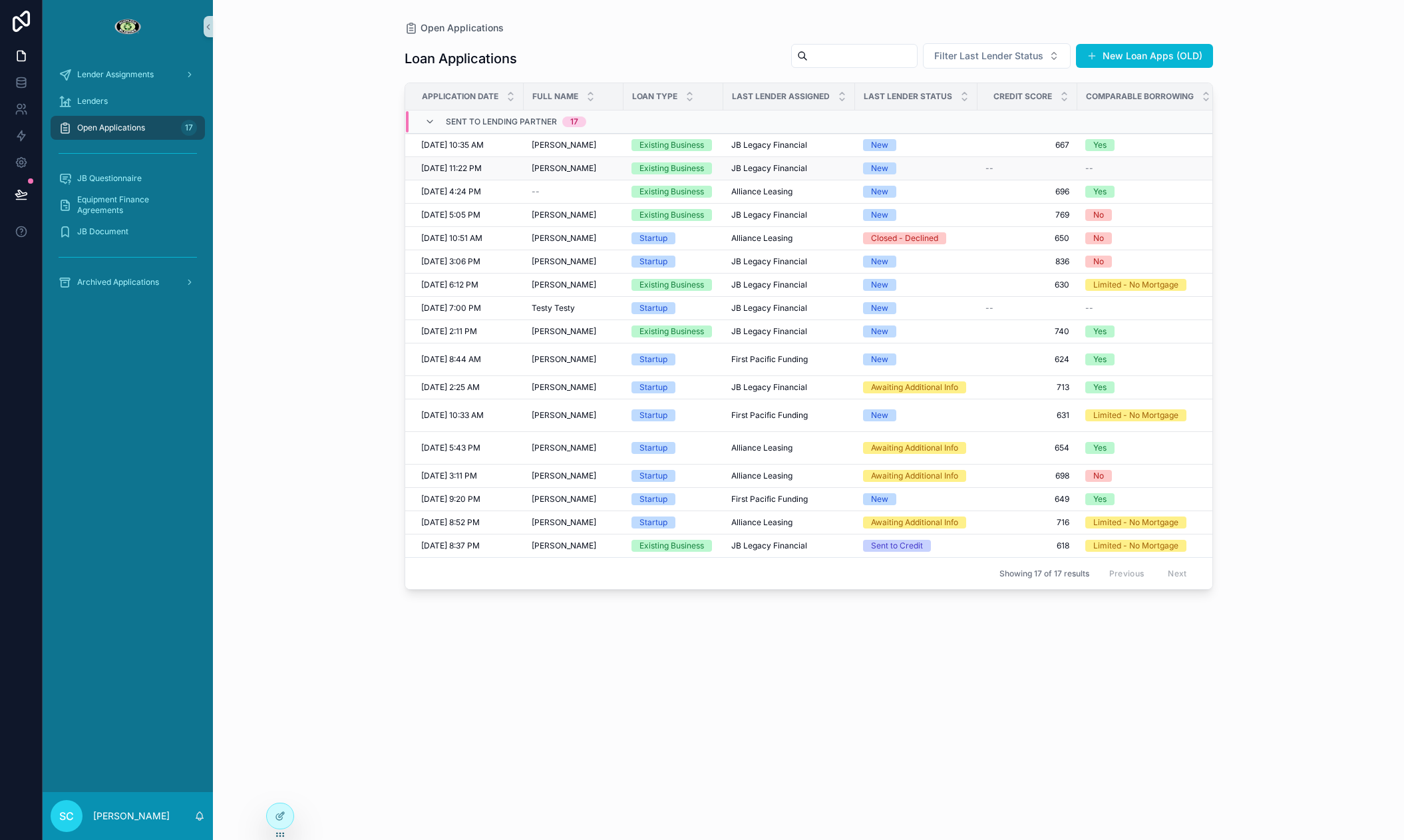
click at [595, 170] on span "[PERSON_NAME]" at bounding box center [563, 168] width 65 height 11
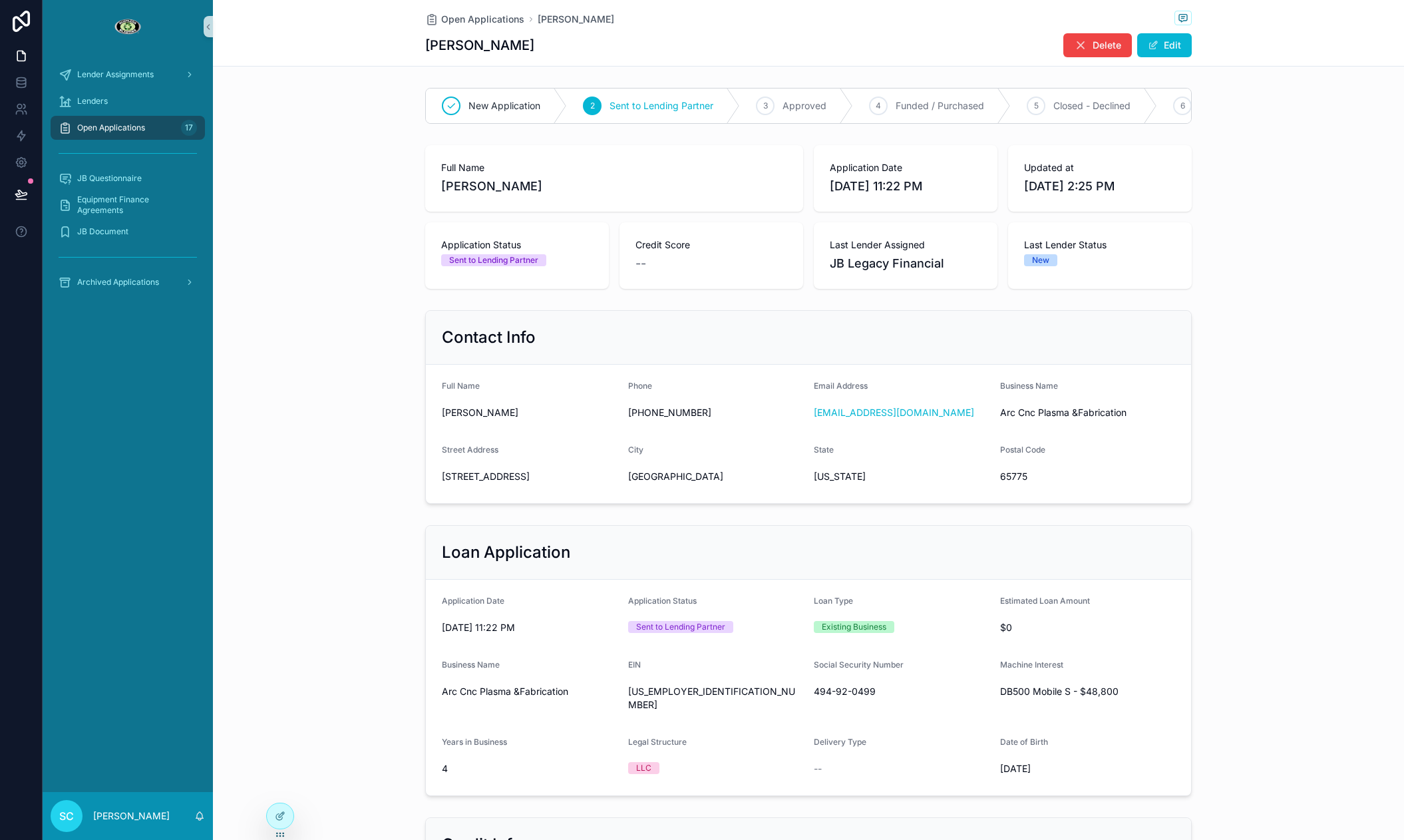
click at [468, 40] on h1 "[PERSON_NAME]" at bounding box center [480, 45] width 109 height 18
copy h1 "[PERSON_NAME]"
